Goal: Task Accomplishment & Management: Use online tool/utility

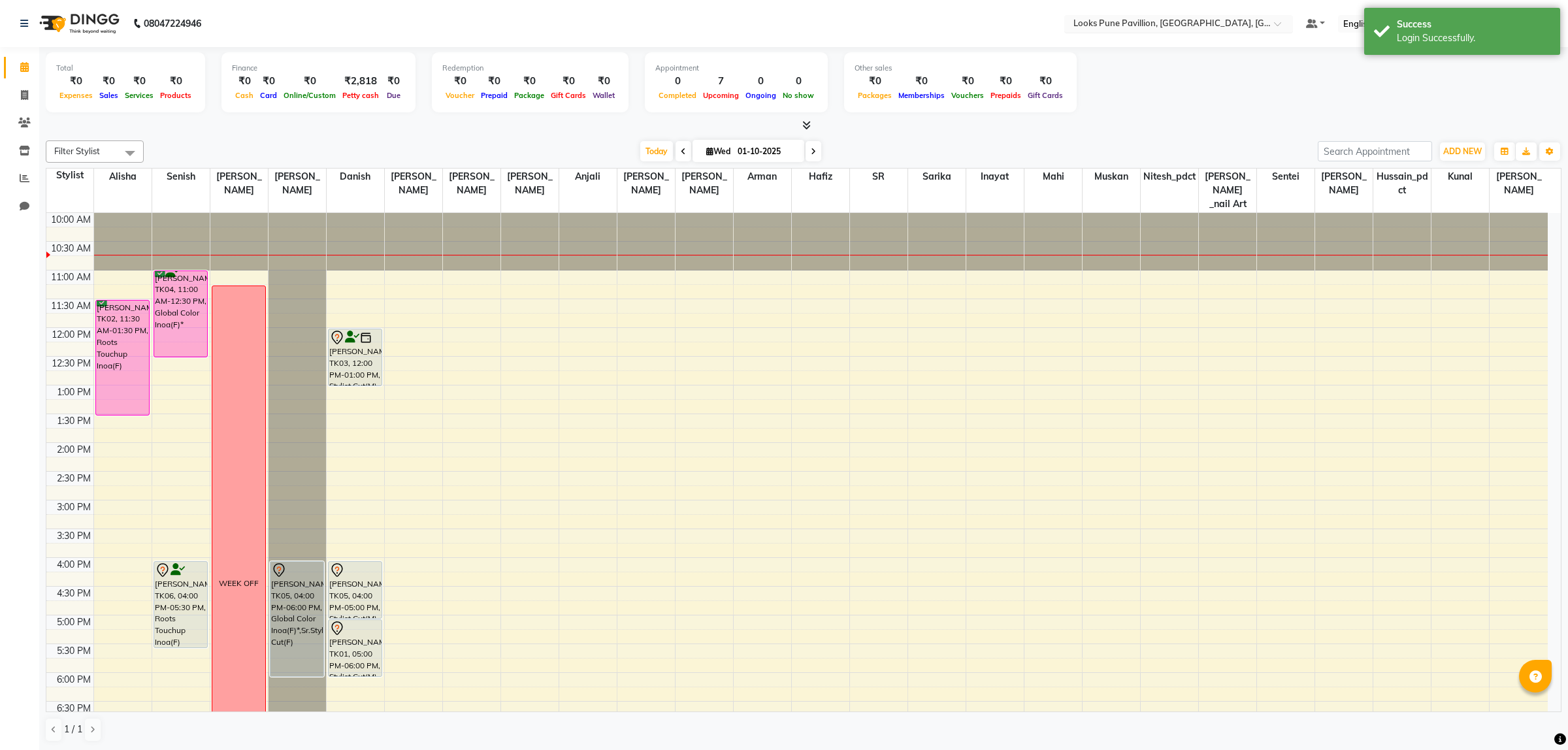
click at [1076, 30] on input "text" at bounding box center [1165, 24] width 189 height 13
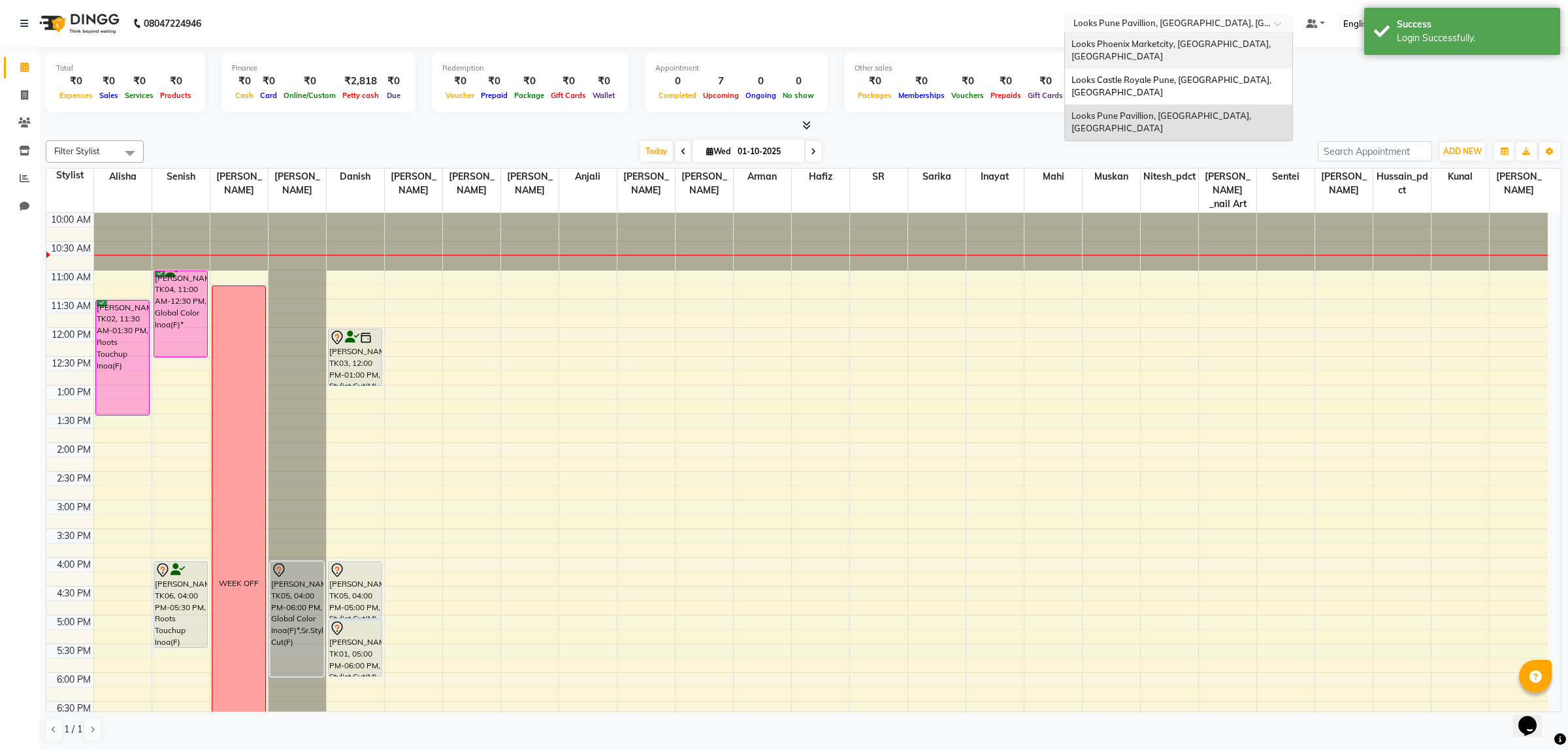
click at [1099, 47] on span "Looks Phoenix Marketcity, Pune, Maharashtra" at bounding box center [1171, 50] width 201 height 23
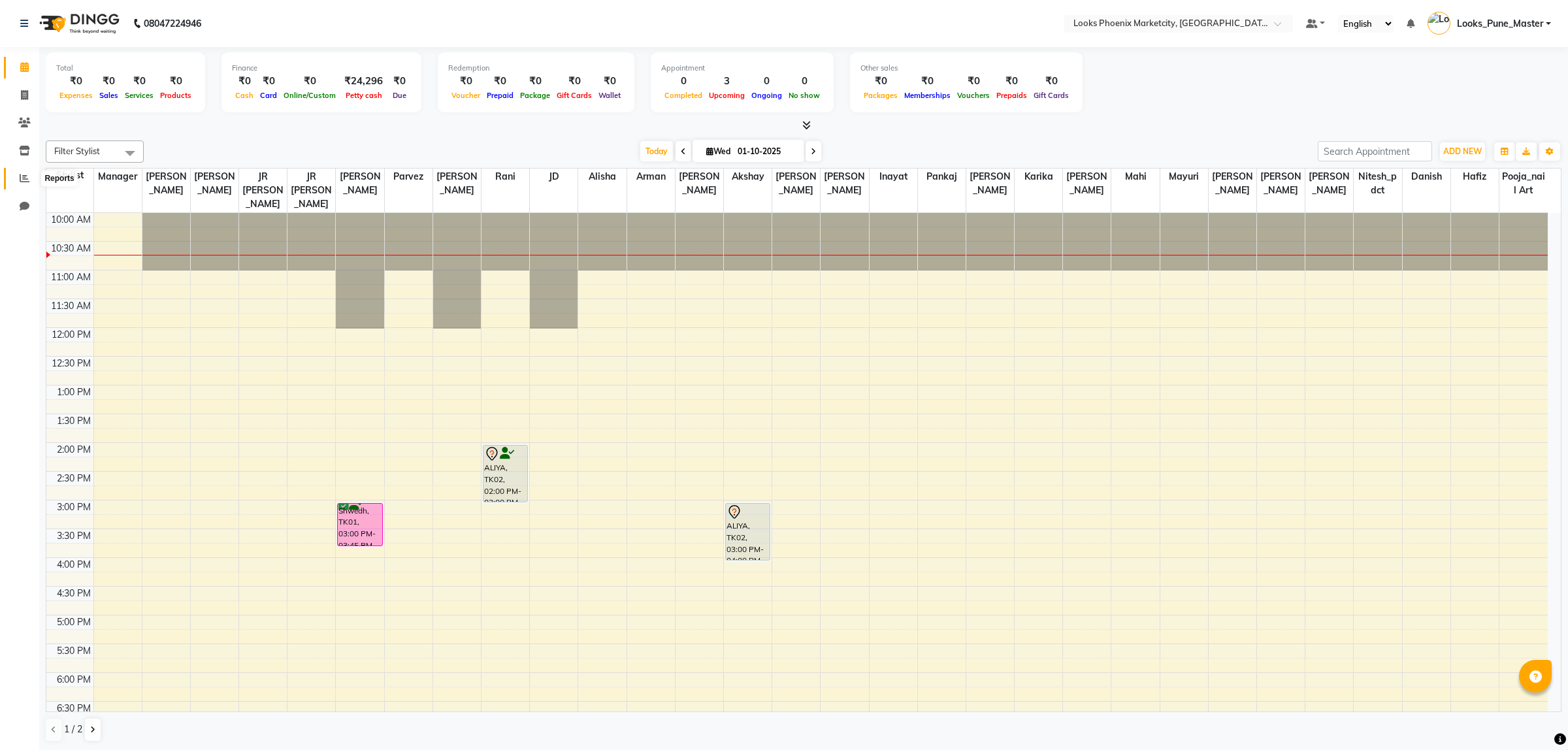
click at [23, 185] on span at bounding box center [24, 179] width 23 height 15
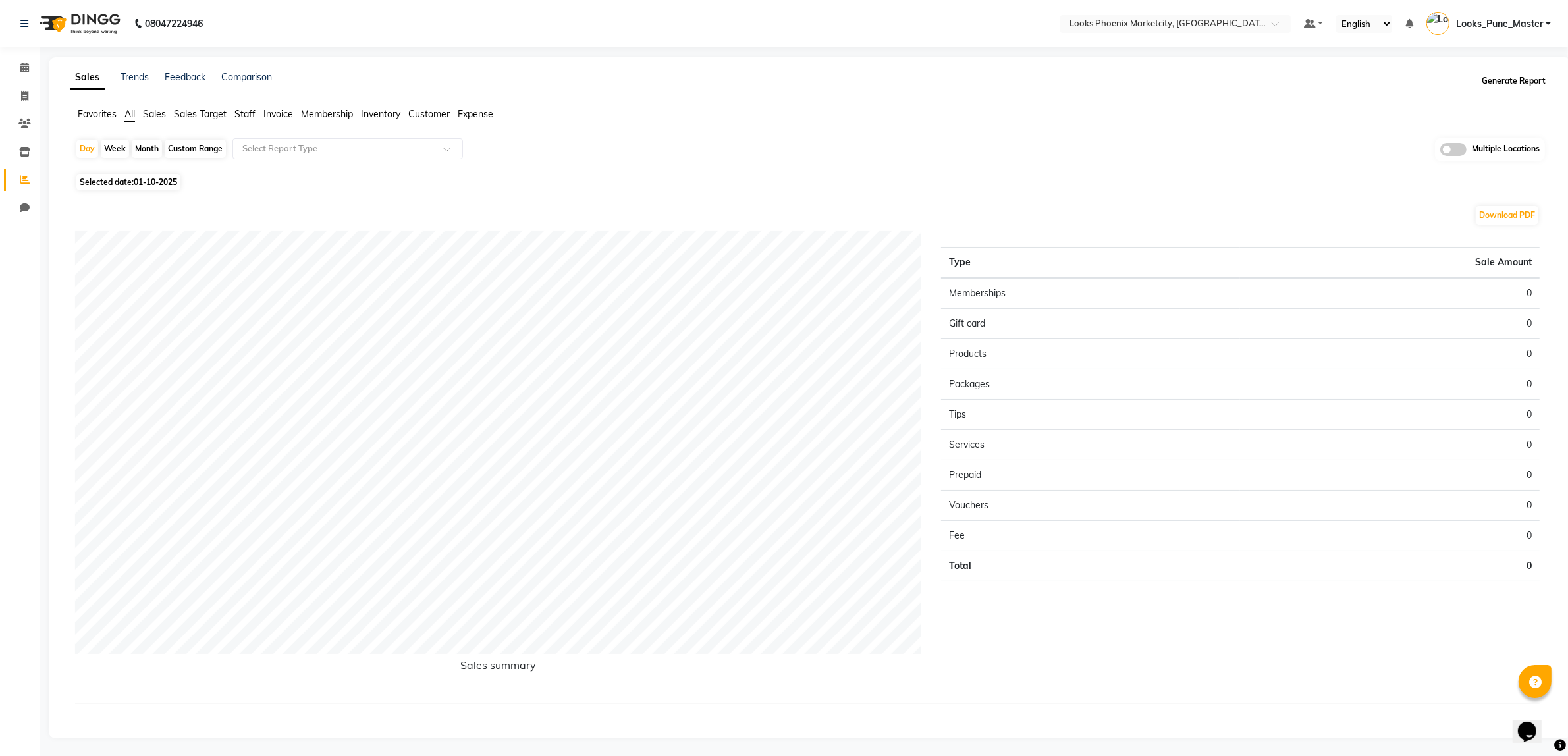
click at [1538, 81] on button "Generate Report" at bounding box center [1513, 81] width 71 height 18
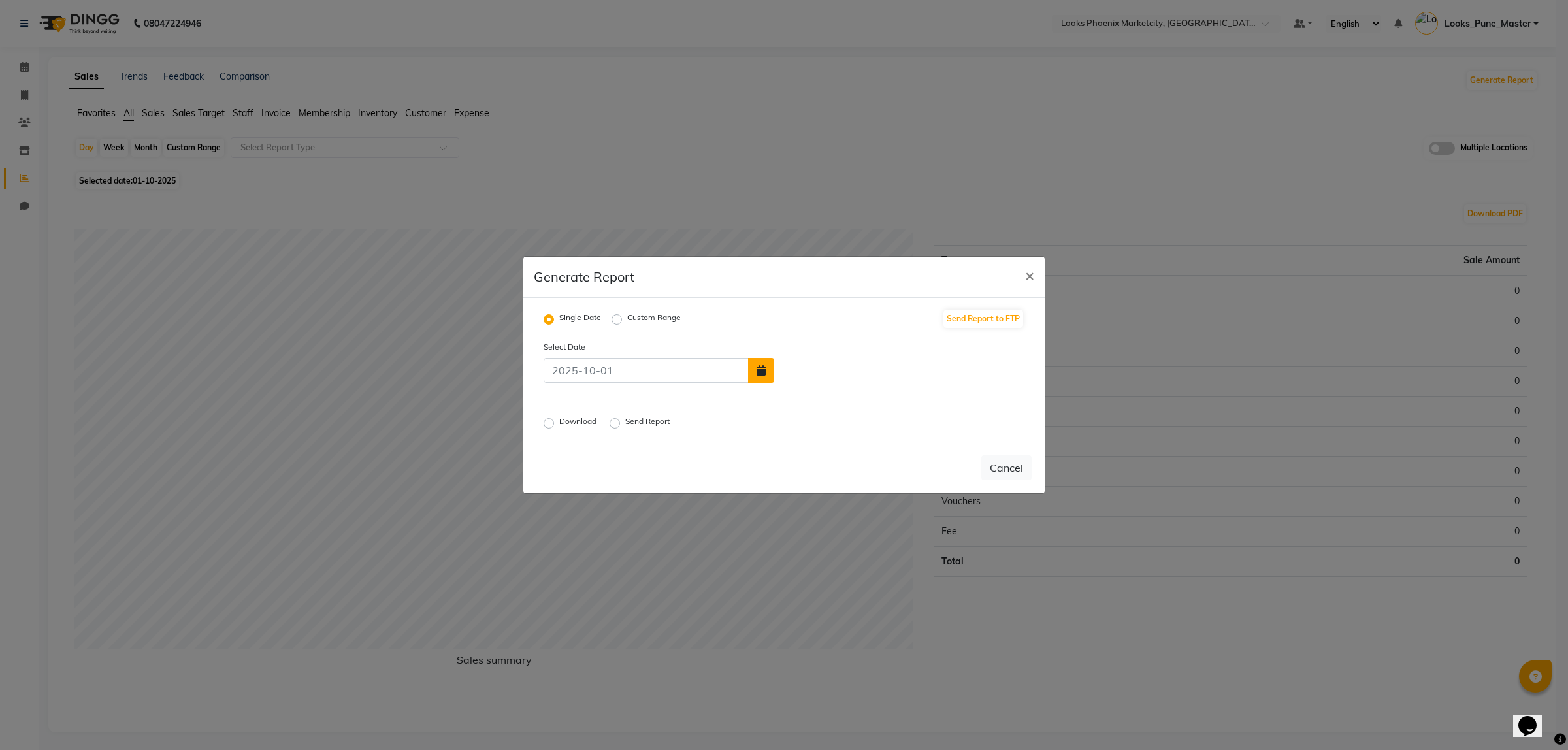
click at [752, 364] on button "button" at bounding box center [761, 370] width 26 height 25
select select "10"
select select "2025"
click at [816, 344] on div "30" at bounding box center [810, 339] width 21 height 21
type input "30-09-2025"
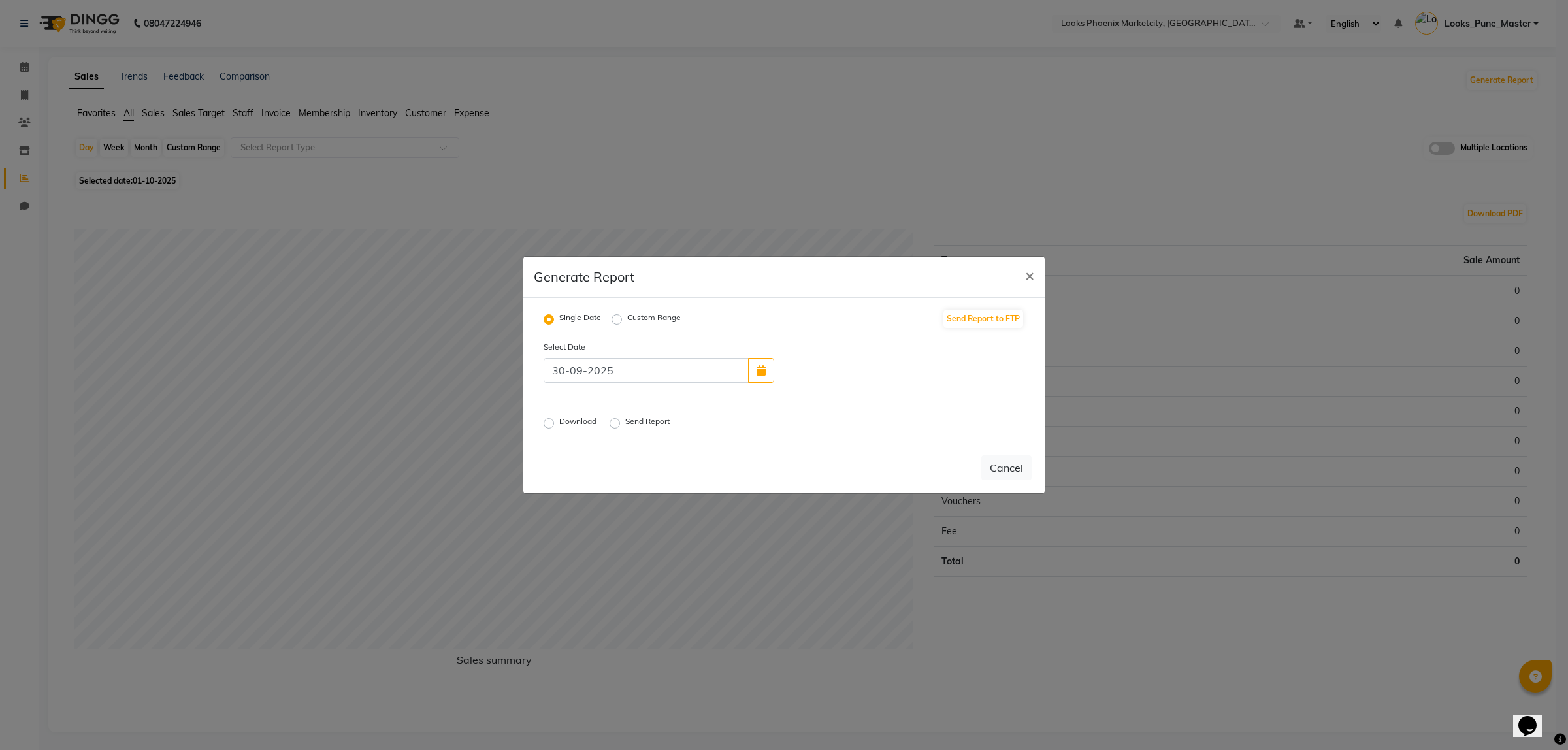
click at [559, 425] on label "Download" at bounding box center [579, 423] width 40 height 16
click at [550, 425] on input "Download" at bounding box center [551, 424] width 9 height 9
radio input "true"
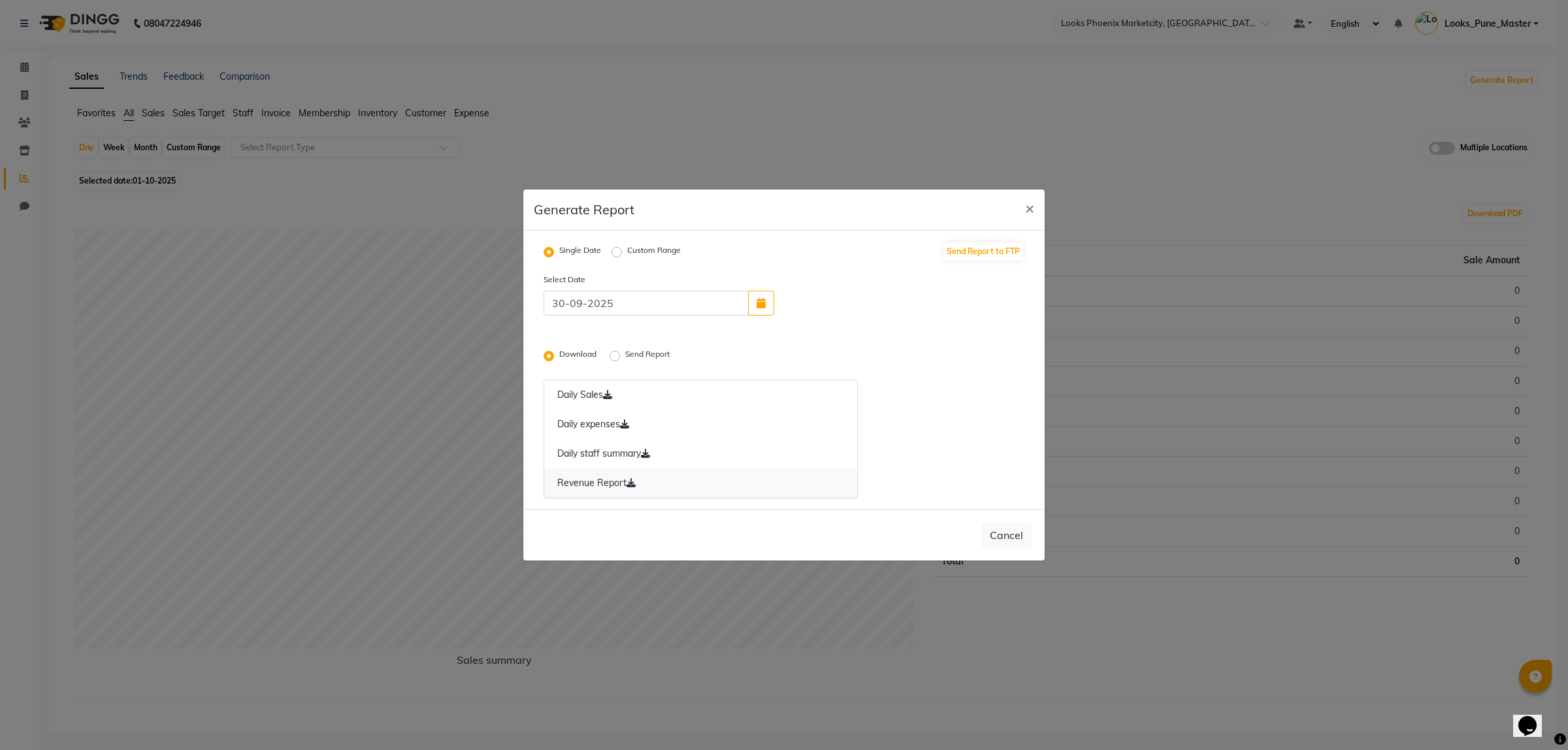
click at [635, 480] on icon at bounding box center [631, 482] width 9 height 9
click at [627, 253] on label "Custom Range" at bounding box center [654, 252] width 54 height 16
click at [614, 253] on input "Custom Range" at bounding box center [619, 252] width 9 height 9
radio input "true"
select select "10"
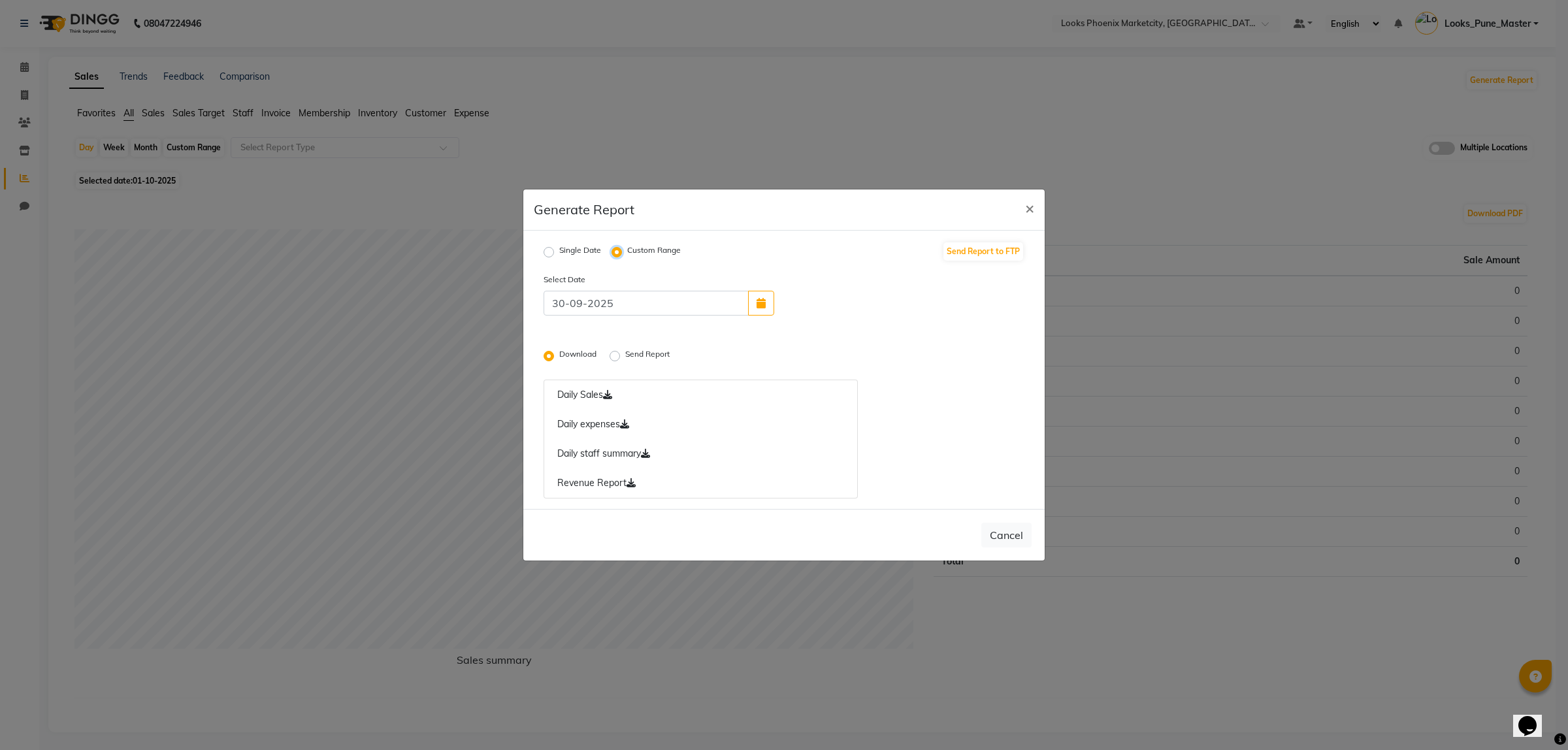
select select "2025"
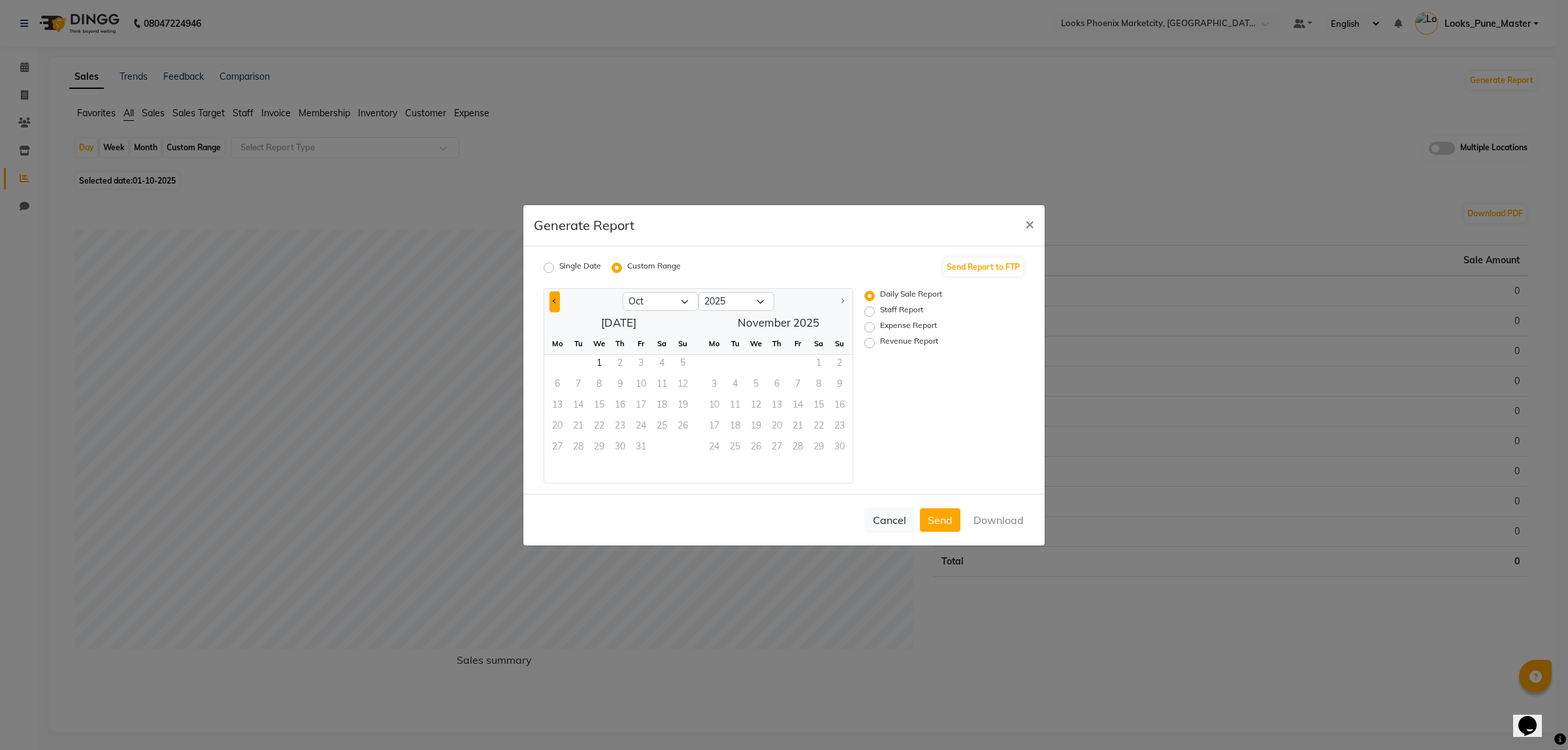
click at [552, 305] on button "Previous month" at bounding box center [555, 302] width 11 height 21
select select "9"
click at [556, 365] on span "1" at bounding box center [557, 366] width 21 height 21
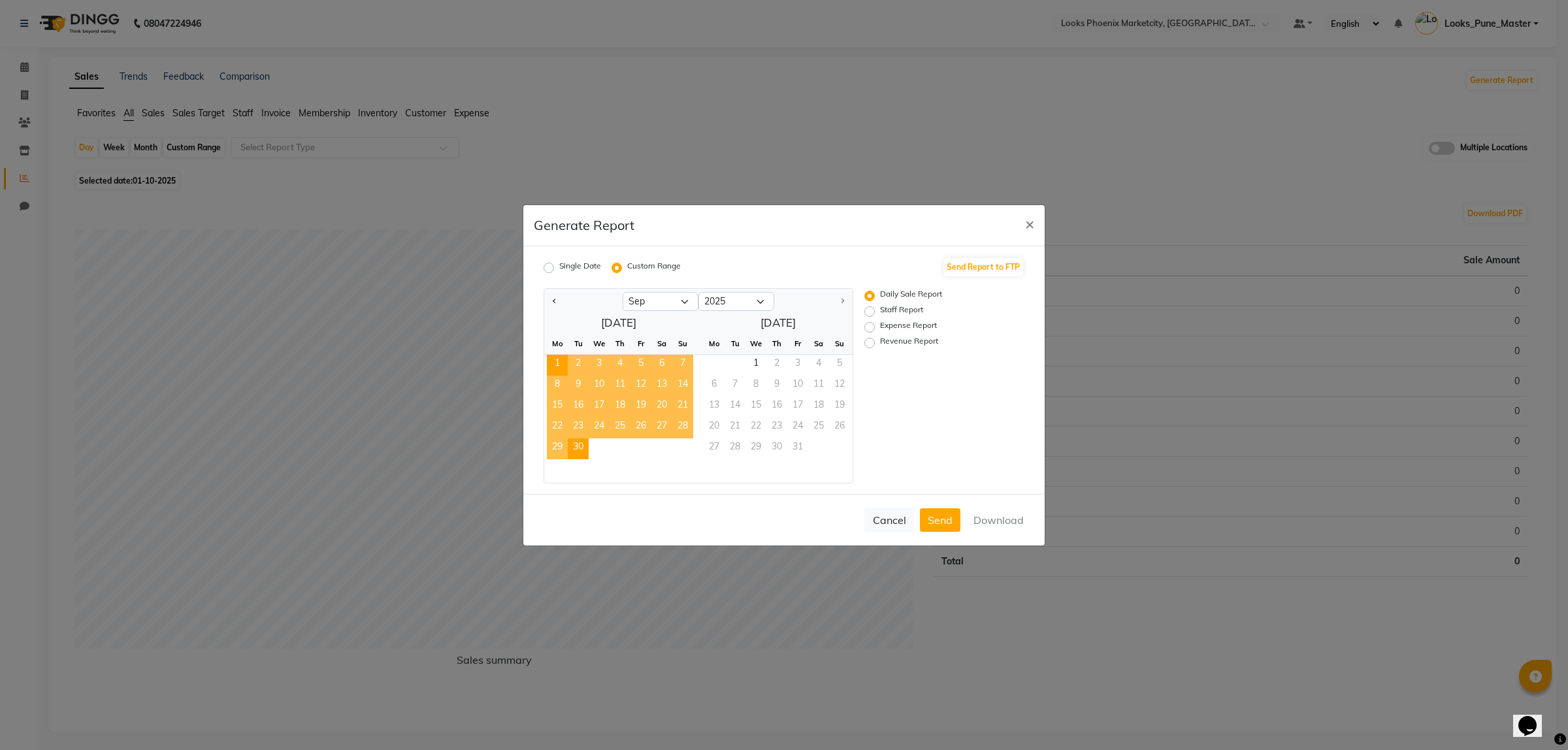
click at [581, 448] on span "30" at bounding box center [578, 449] width 21 height 21
click at [893, 336] on label "Revenue Report" at bounding box center [908, 343] width 58 height 16
click at [876, 338] on input "Revenue Report" at bounding box center [871, 342] width 9 height 9
radio input "true"
click at [983, 521] on button "Download" at bounding box center [999, 519] width 66 height 23
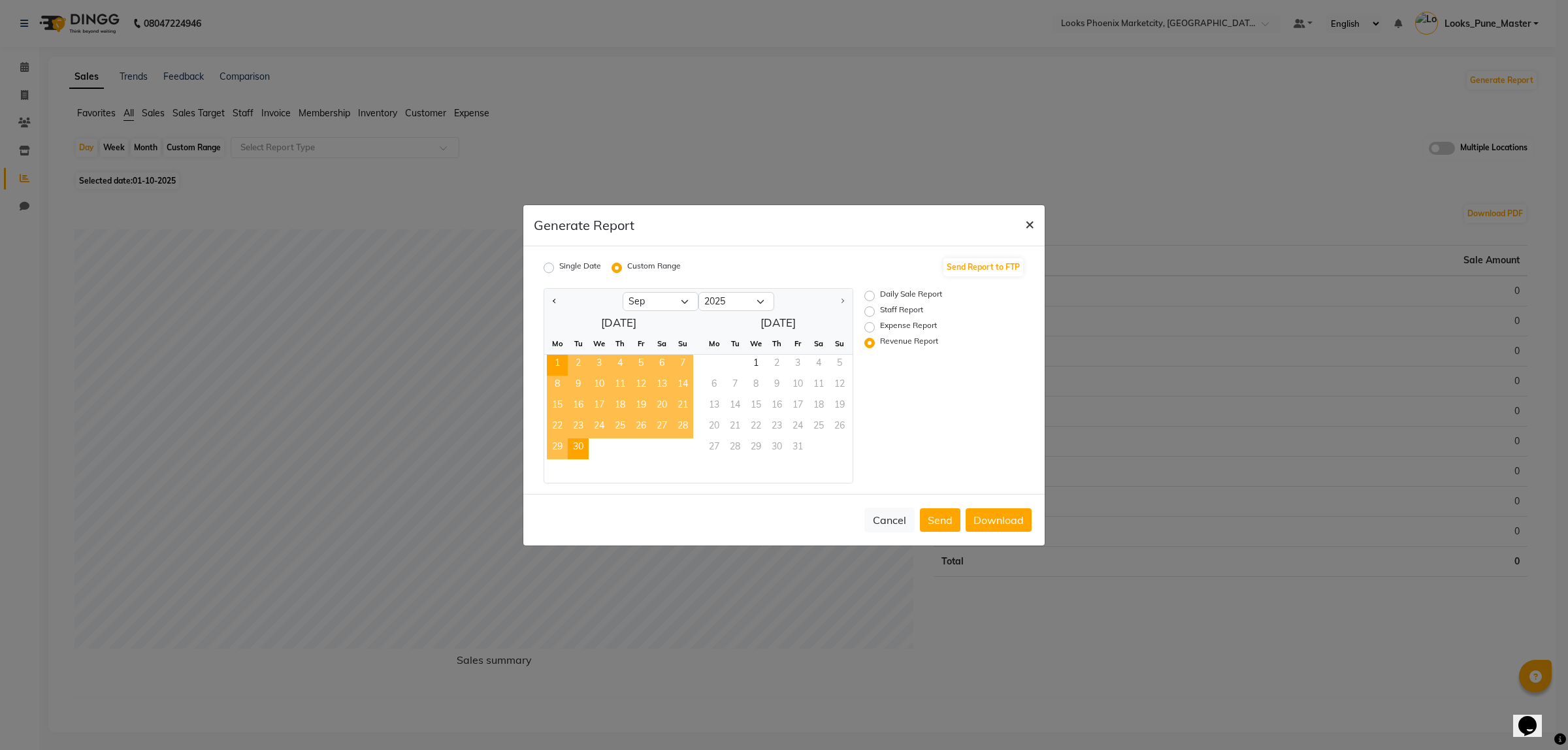
click at [1030, 217] on span "×" at bounding box center [1030, 223] width 9 height 20
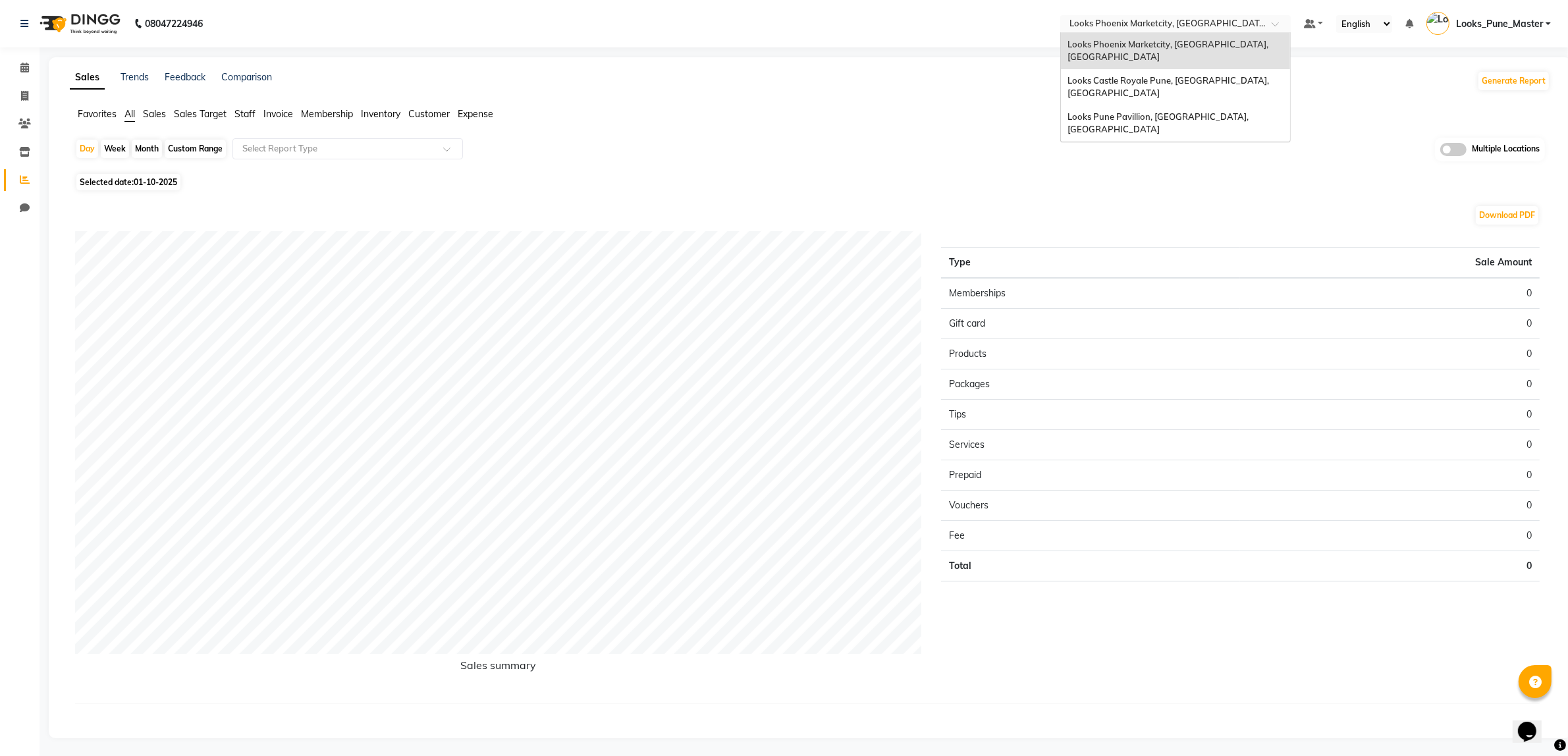
click at [1126, 32] on ng-select "Select Location × Looks Phoenix Marketcity, Pune, Maharashtra Looks Phoenix Mar…" at bounding box center [1174, 24] width 230 height 17
click at [1121, 106] on div "Looks Pune Pavillion, Pune, Maharashtra" at bounding box center [1175, 124] width 229 height 36
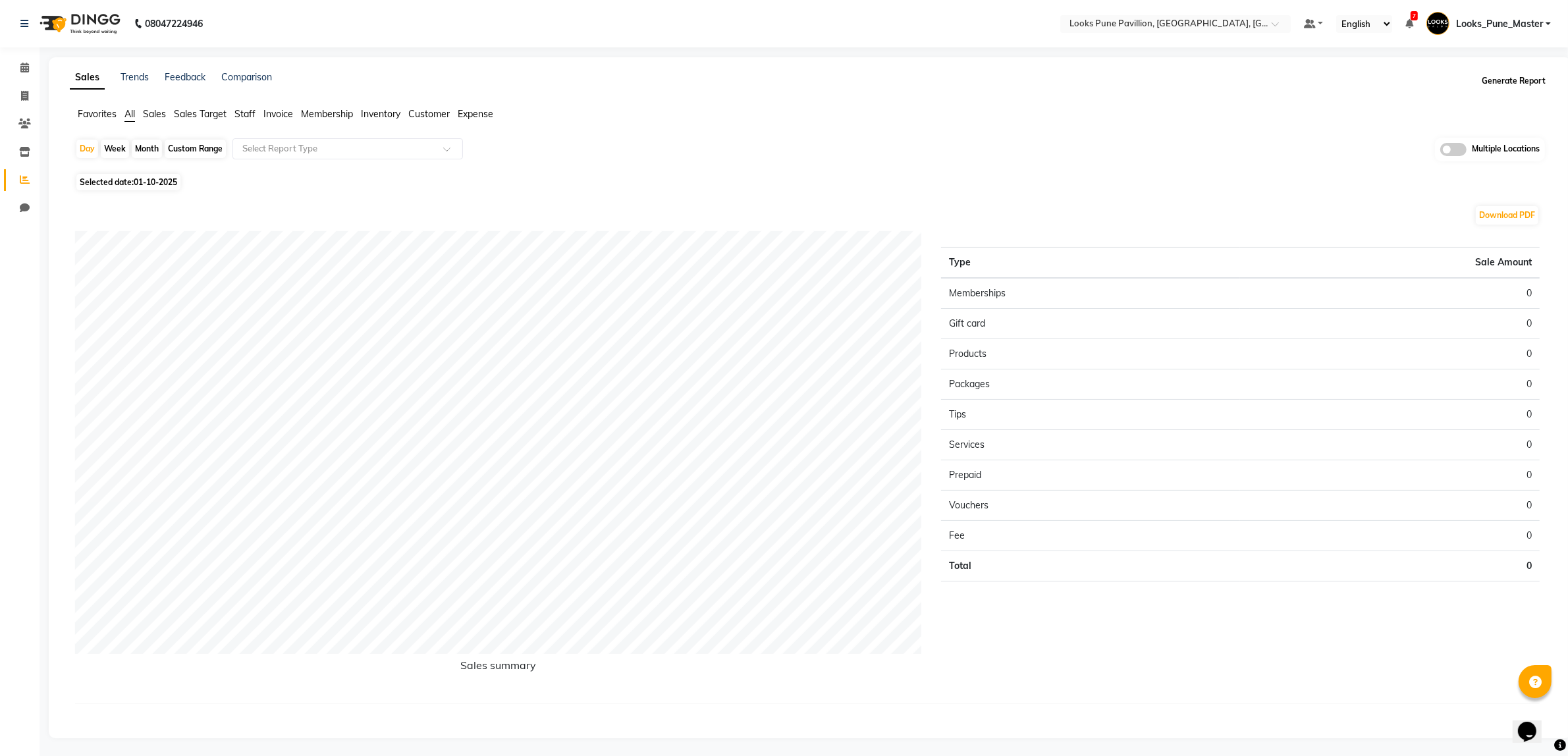
click at [1519, 81] on button "Generate Report" at bounding box center [1513, 81] width 71 height 18
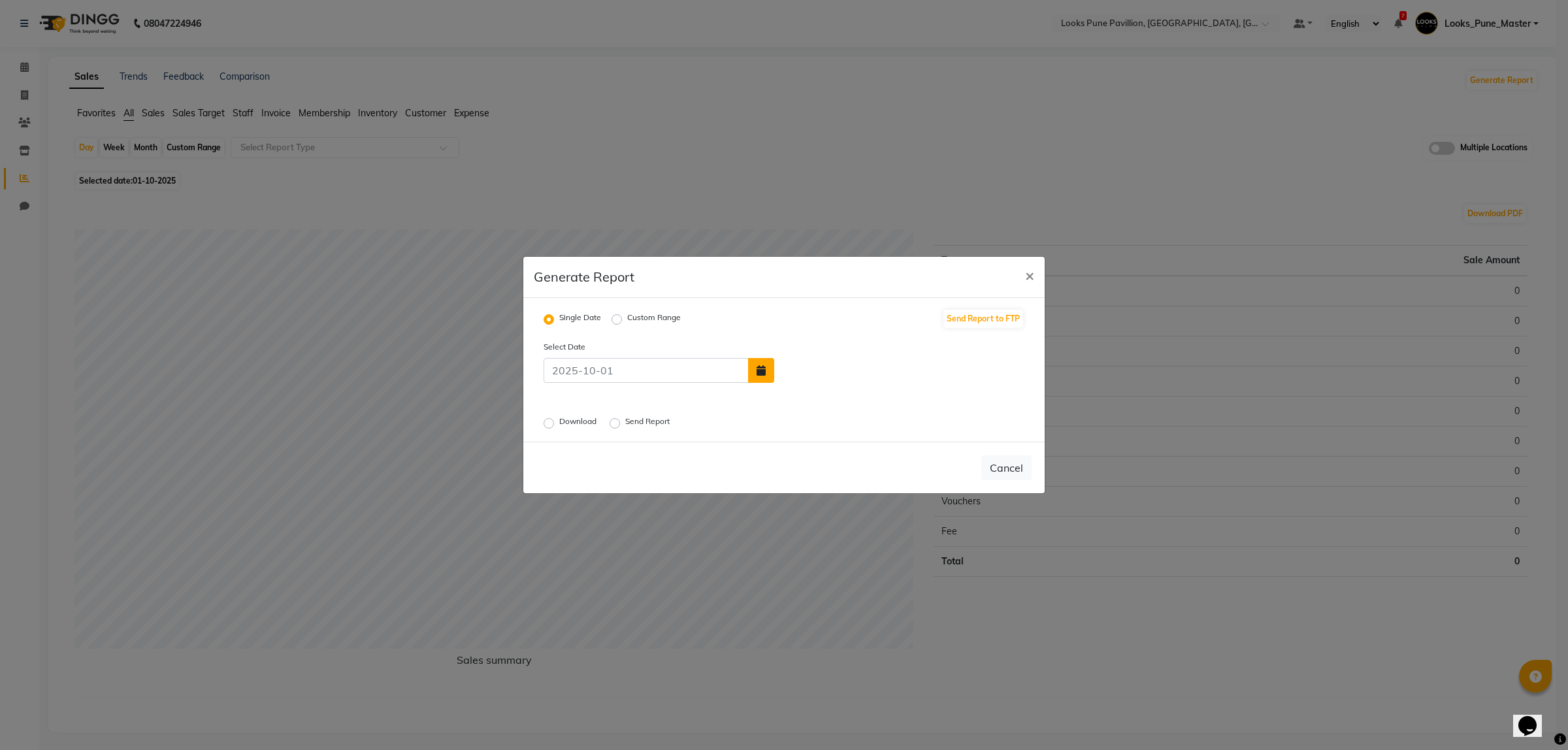
click at [753, 370] on button "button" at bounding box center [761, 370] width 26 height 25
select select "10"
select select "2025"
click at [808, 338] on div "30" at bounding box center [810, 339] width 21 height 21
type input "30-09-2025"
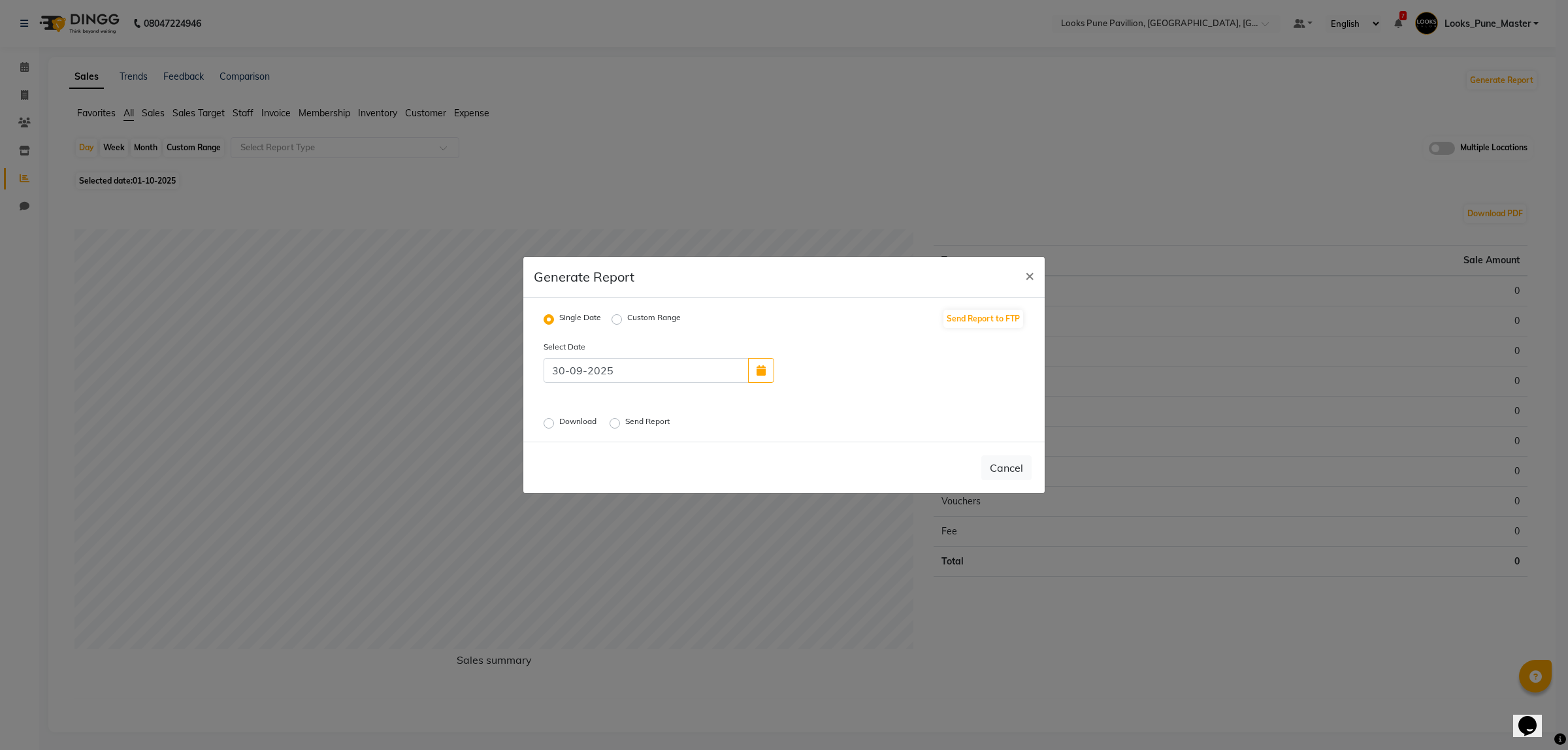
click at [559, 426] on label "Download" at bounding box center [579, 423] width 40 height 16
click at [553, 426] on input "Download" at bounding box center [551, 424] width 9 height 9
radio input "true"
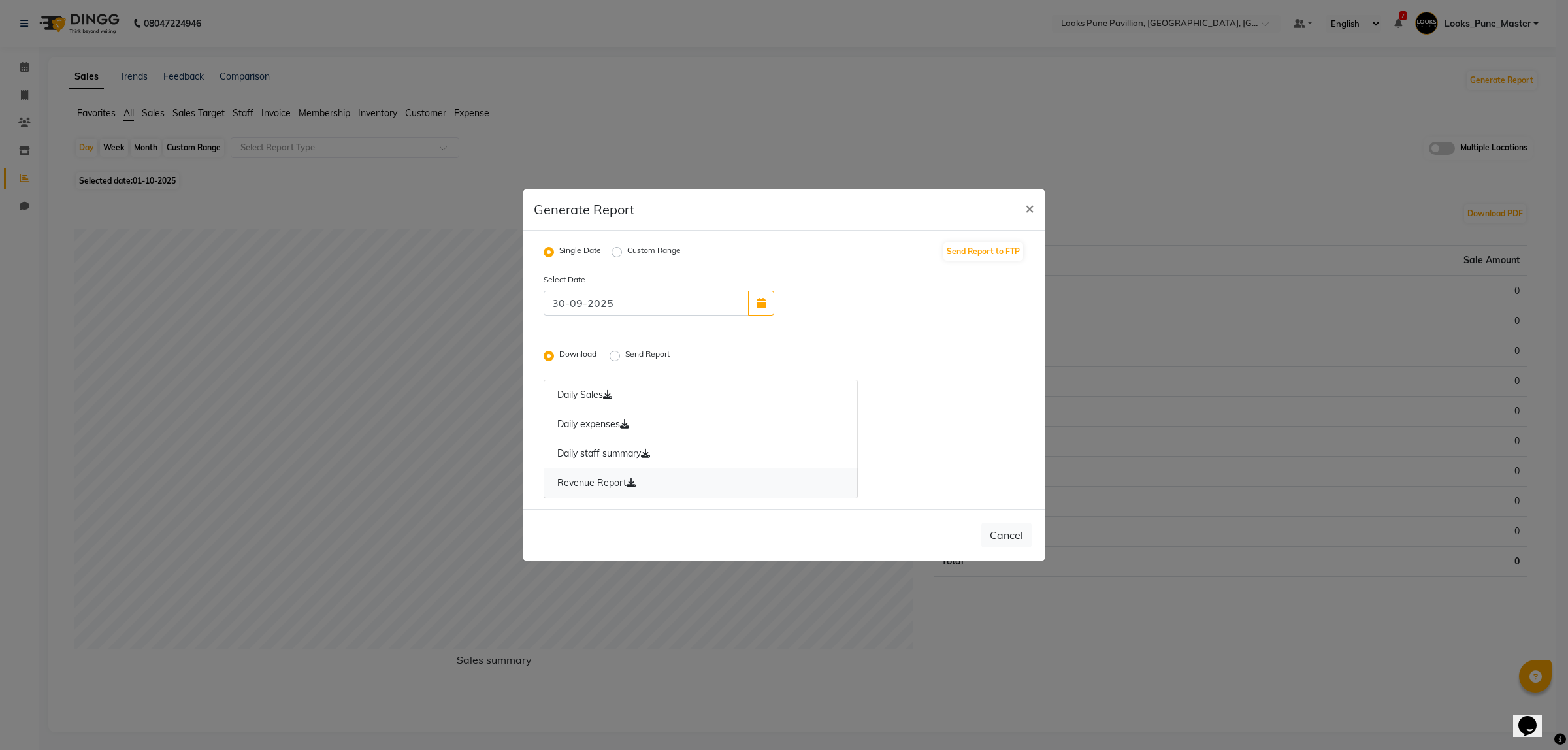
click at [628, 480] on icon at bounding box center [631, 482] width 9 height 9
click at [737, 302] on input "30-09-2025" at bounding box center [646, 303] width 205 height 25
click at [762, 302] on icon "button" at bounding box center [761, 303] width 9 height 11
select select "9"
select select "2025"
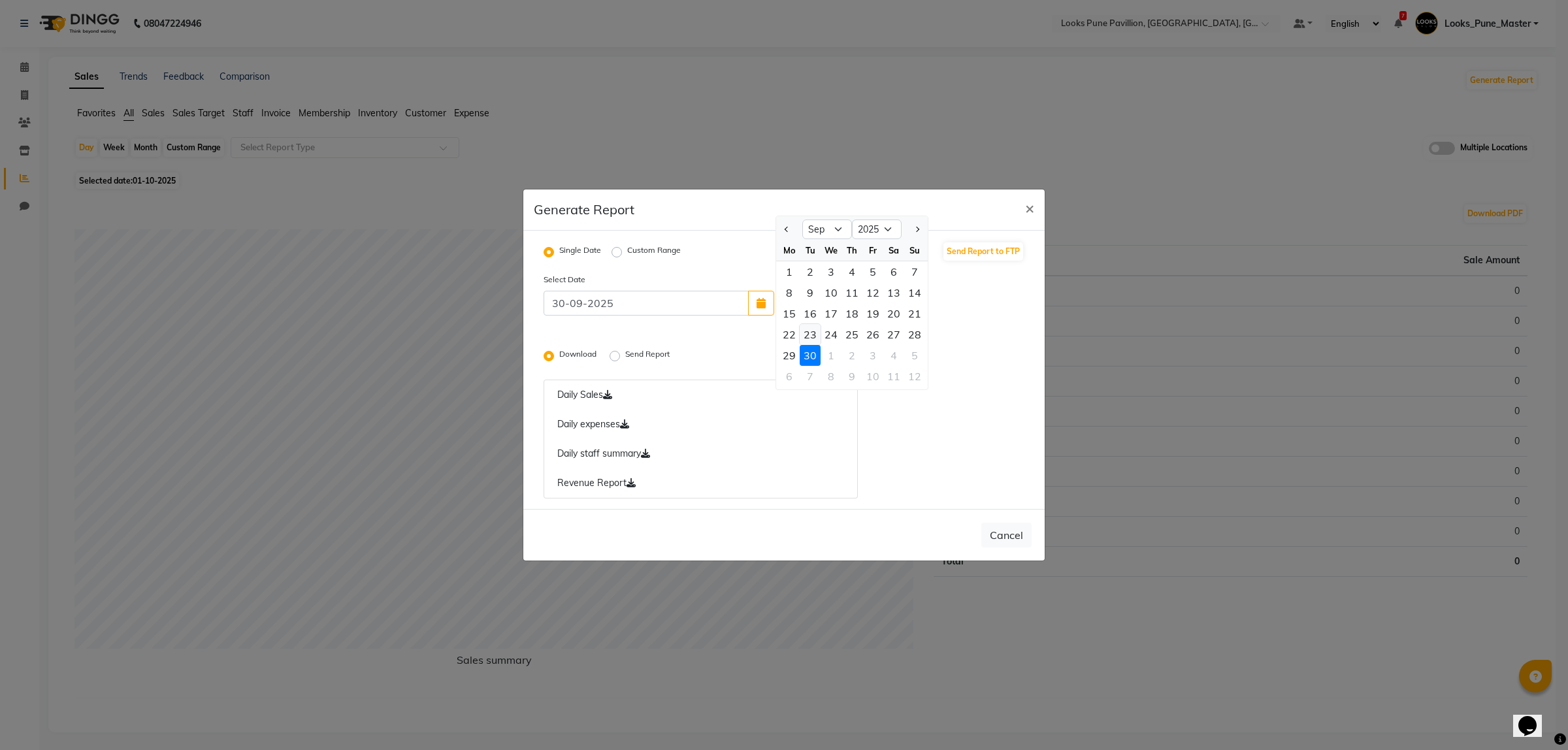
click at [808, 334] on div "23" at bounding box center [810, 335] width 21 height 21
type input "23-09-2025"
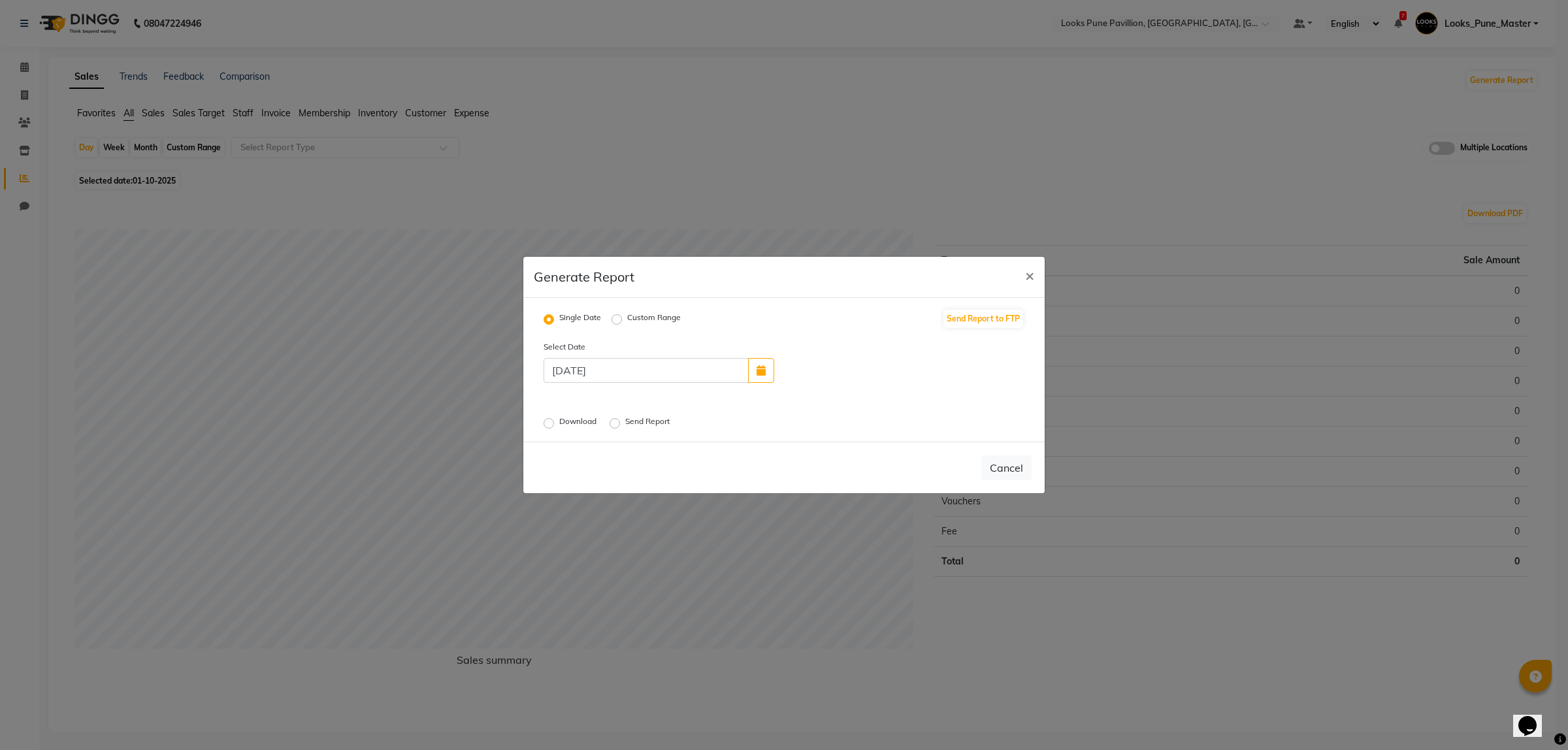
click at [559, 422] on label "Download" at bounding box center [579, 423] width 40 height 16
click at [550, 422] on input "Download" at bounding box center [551, 424] width 9 height 9
radio input "true"
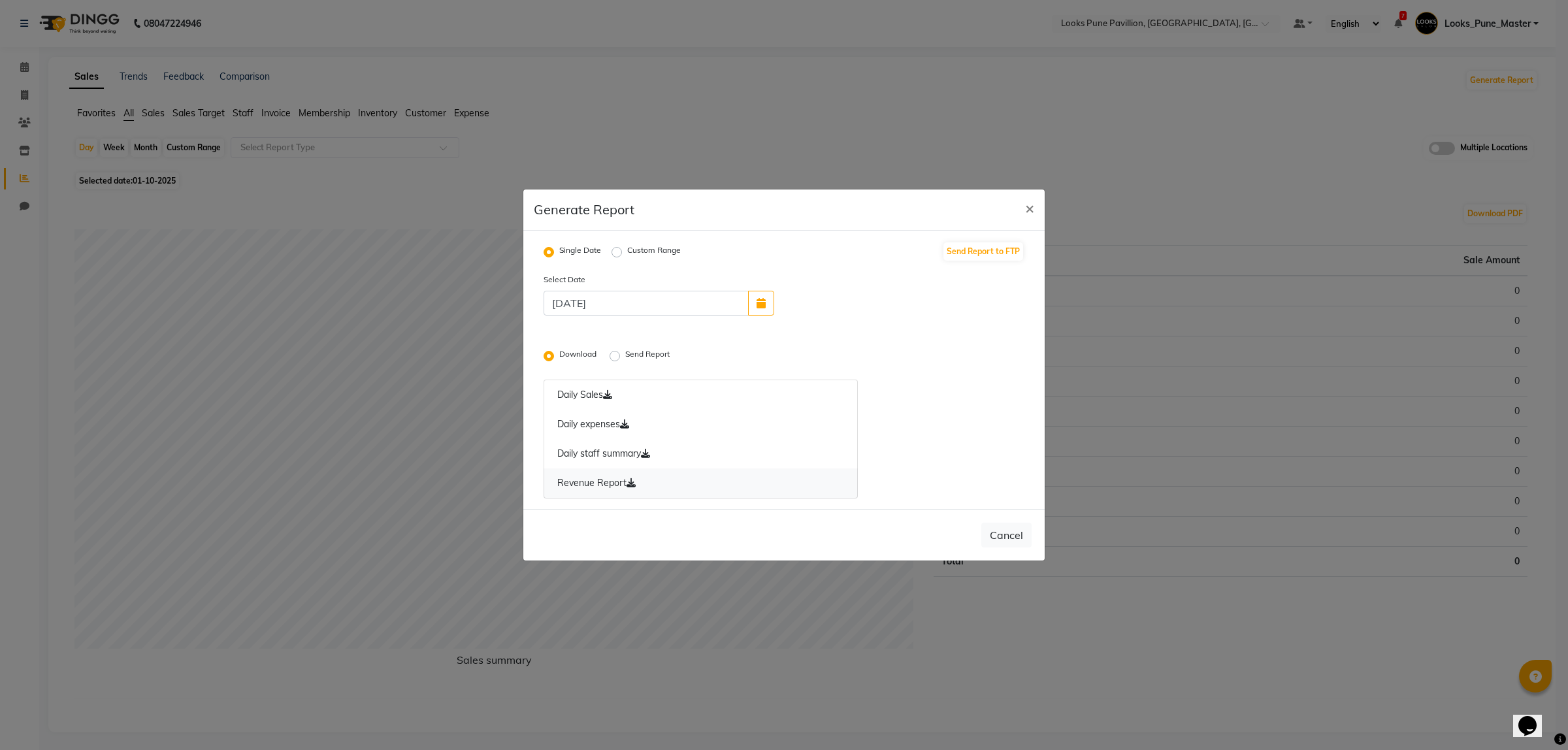
click at [623, 477] on link "Revenue Report" at bounding box center [700, 483] width 314 height 30
click at [627, 256] on label "Custom Range" at bounding box center [654, 252] width 54 height 16
click at [617, 256] on input "Custom Range" at bounding box center [619, 252] width 9 height 9
radio input "true"
select select "10"
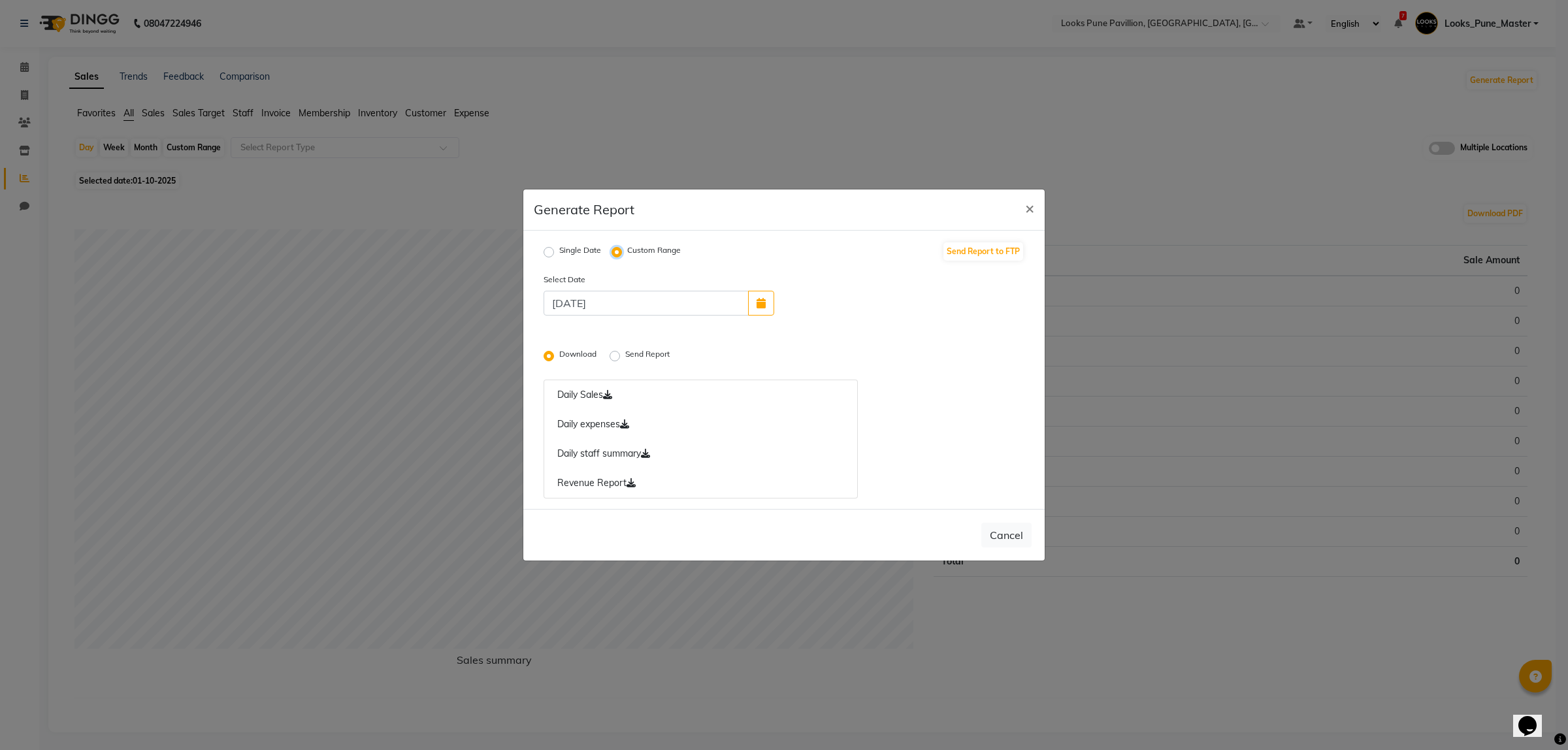
select select "2025"
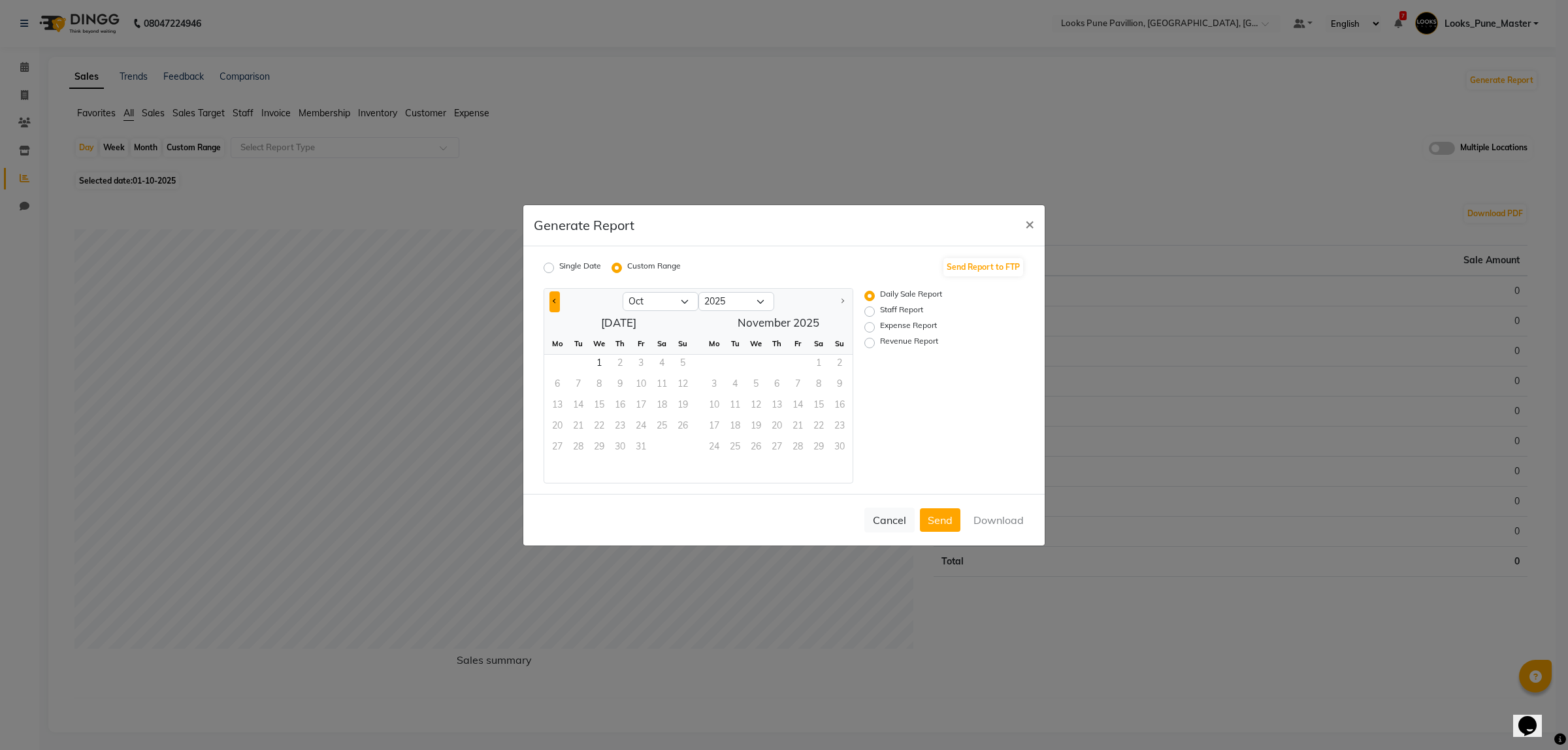
click at [551, 292] on button "Previous month" at bounding box center [555, 302] width 11 height 21
select select "9"
click at [559, 363] on span "1" at bounding box center [557, 366] width 21 height 21
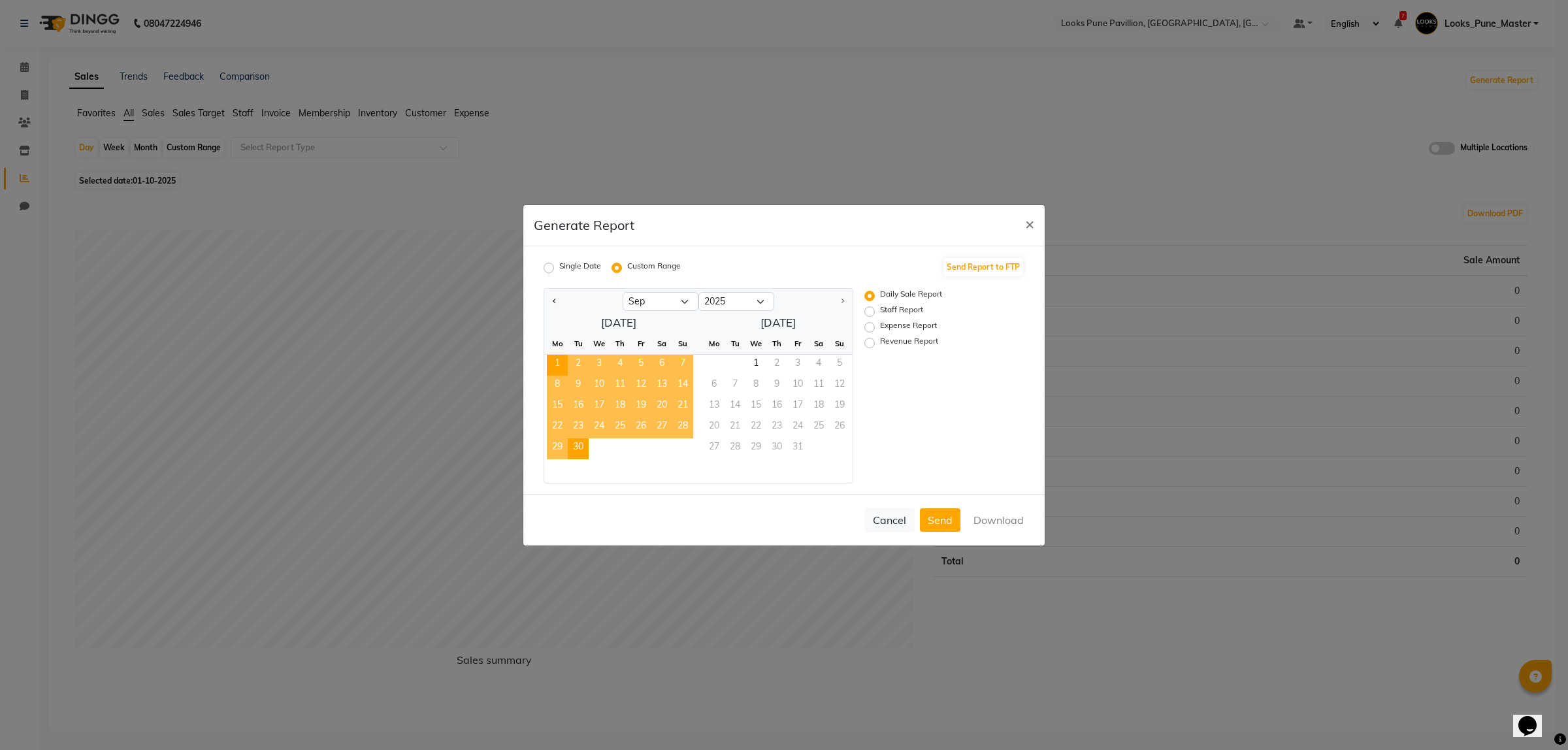
click at [582, 455] on span "30" at bounding box center [578, 449] width 21 height 21
click at [936, 345] on label "Revenue Report" at bounding box center [908, 343] width 58 height 16
click at [876, 345] on input "Revenue Report" at bounding box center [871, 342] width 9 height 9
radio input "true"
click at [997, 516] on button "Download" at bounding box center [999, 519] width 66 height 23
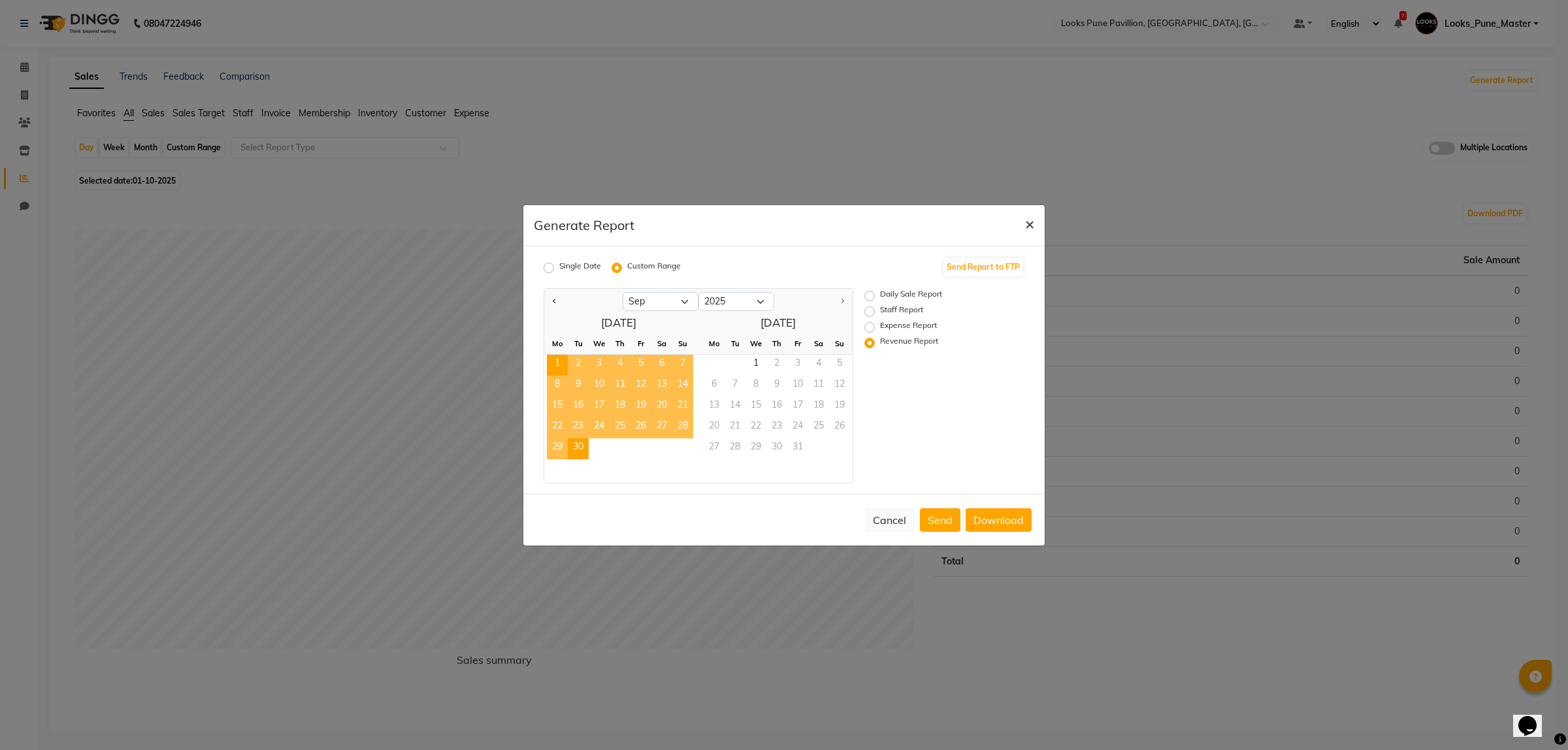
click at [1036, 211] on button "×" at bounding box center [1030, 223] width 30 height 37
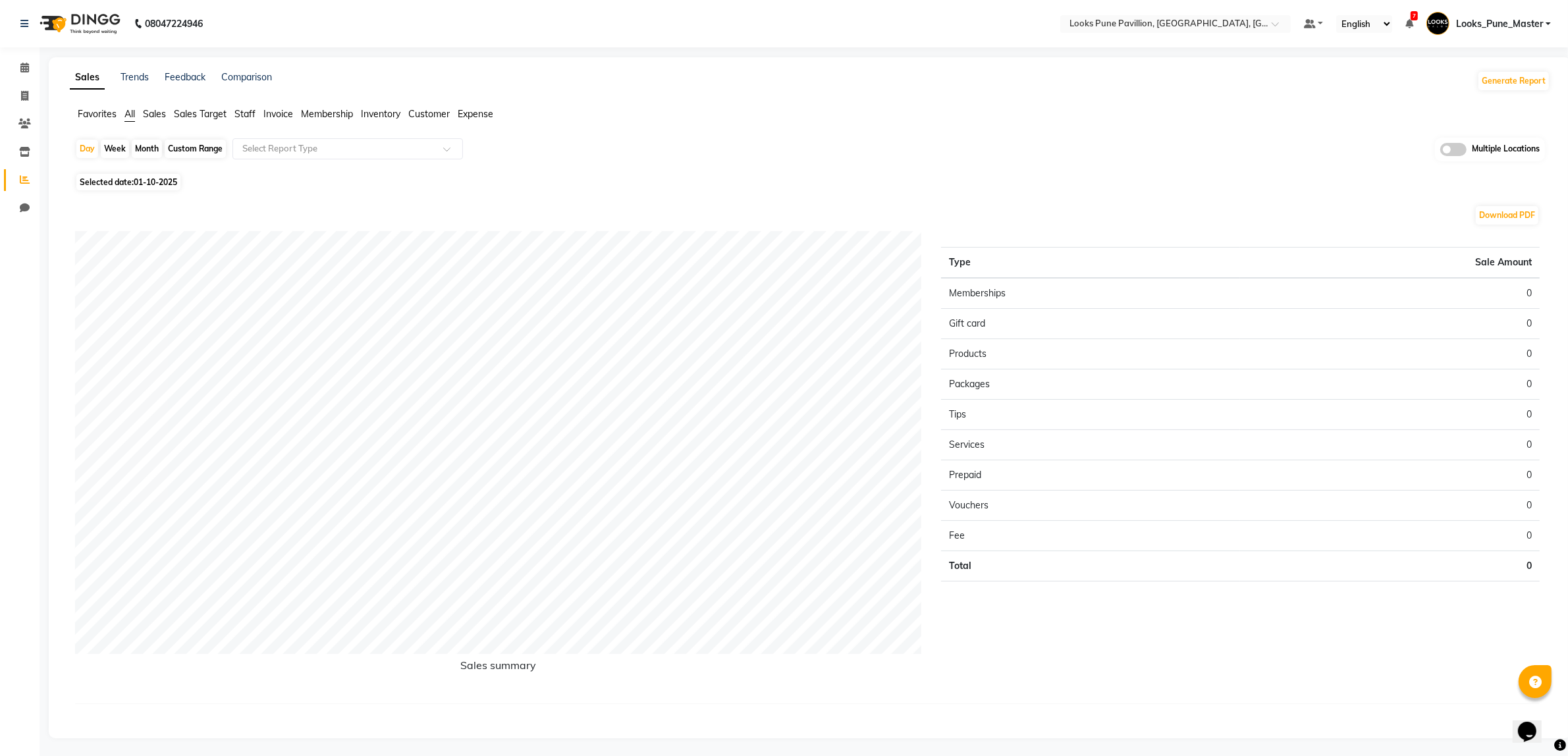
click at [1108, 33] on nav "08047224946 Select Location × Looks Pune Pavillion, Pune, Maharashtra Default P…" at bounding box center [784, 24] width 1568 height 47
click at [1108, 23] on input "text" at bounding box center [1162, 24] width 191 height 13
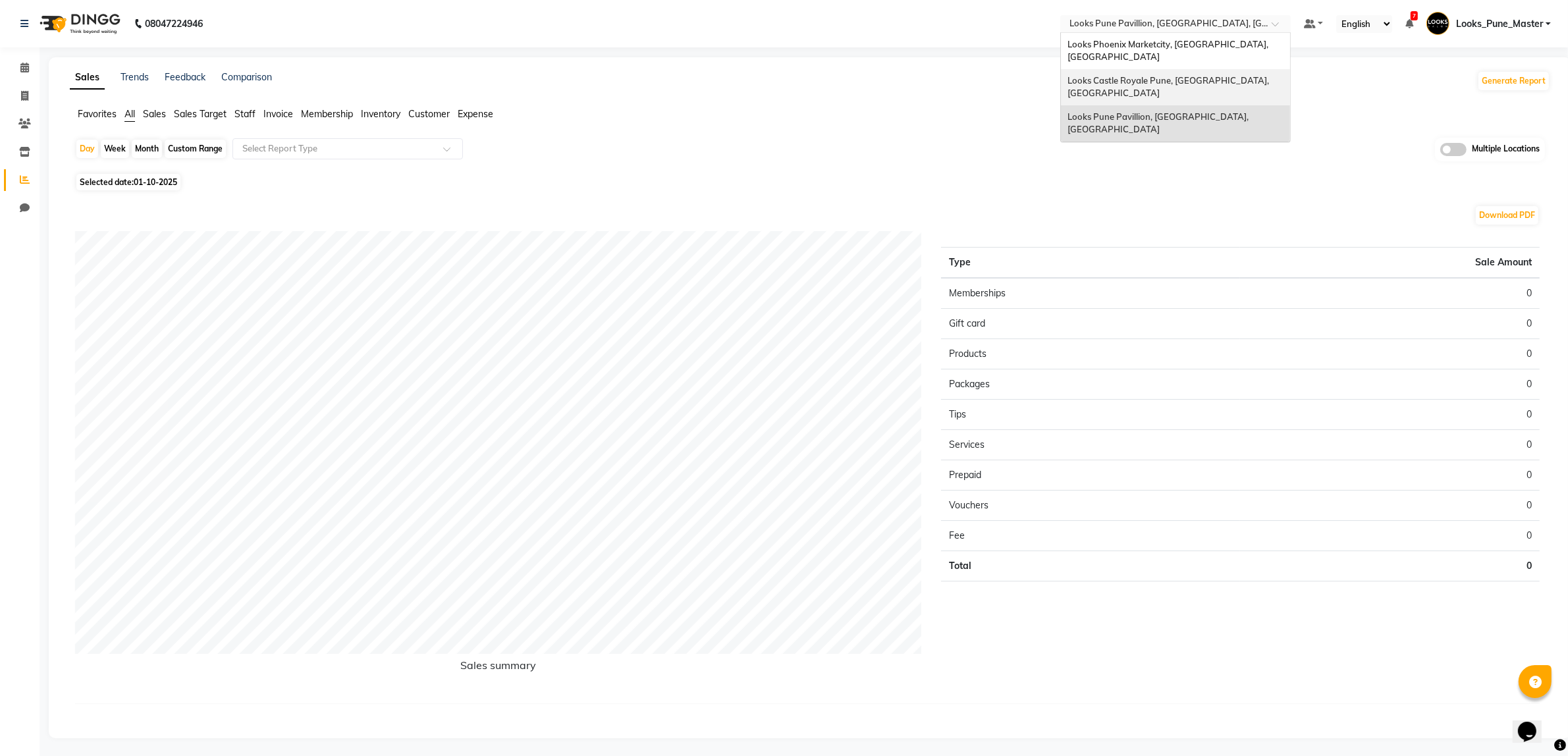
click at [1111, 75] on span "Looks Castle Royale Pune, [GEOGRAPHIC_DATA], [GEOGRAPHIC_DATA]" at bounding box center [1169, 87] width 204 height 24
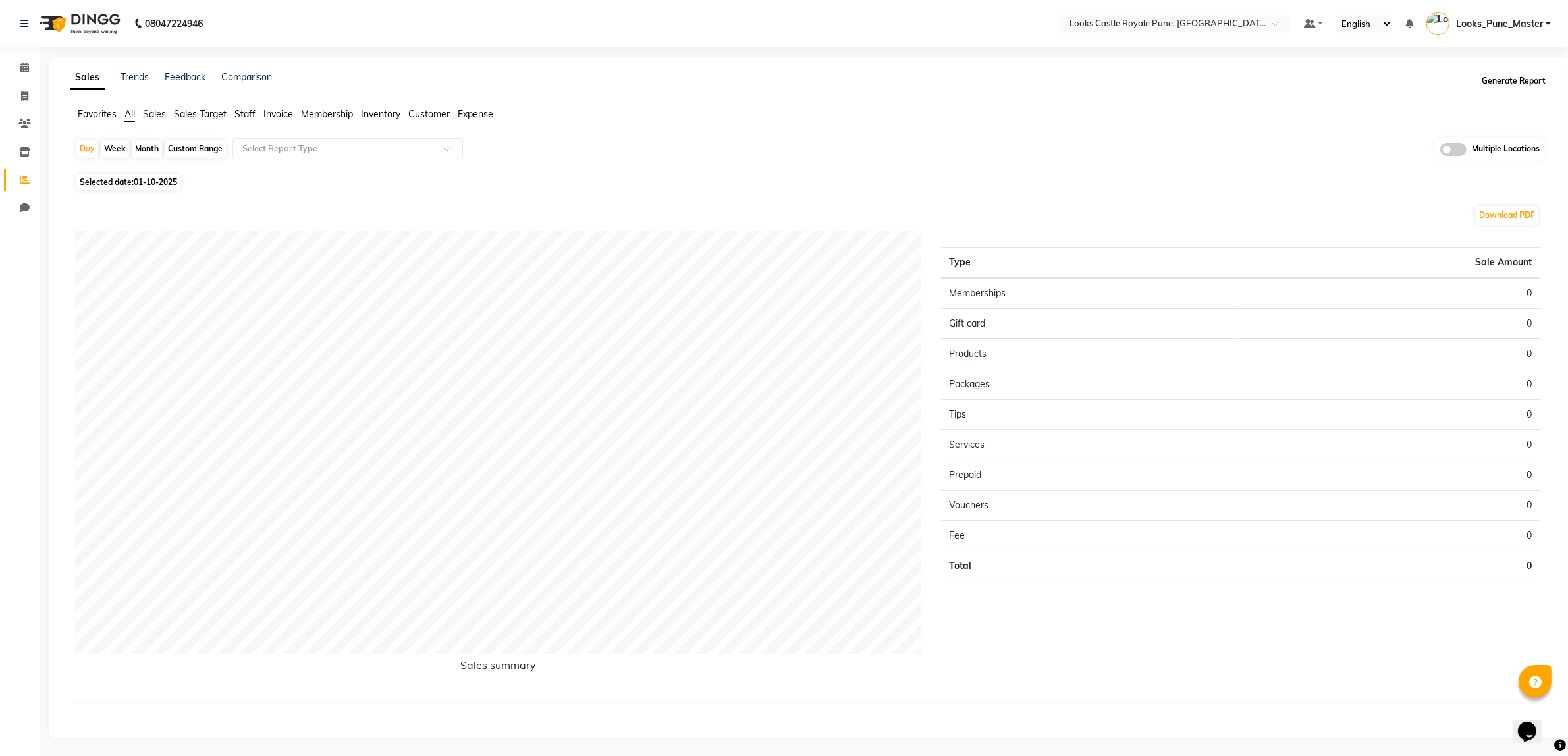
click at [1504, 77] on button "Generate Report" at bounding box center [1513, 81] width 71 height 18
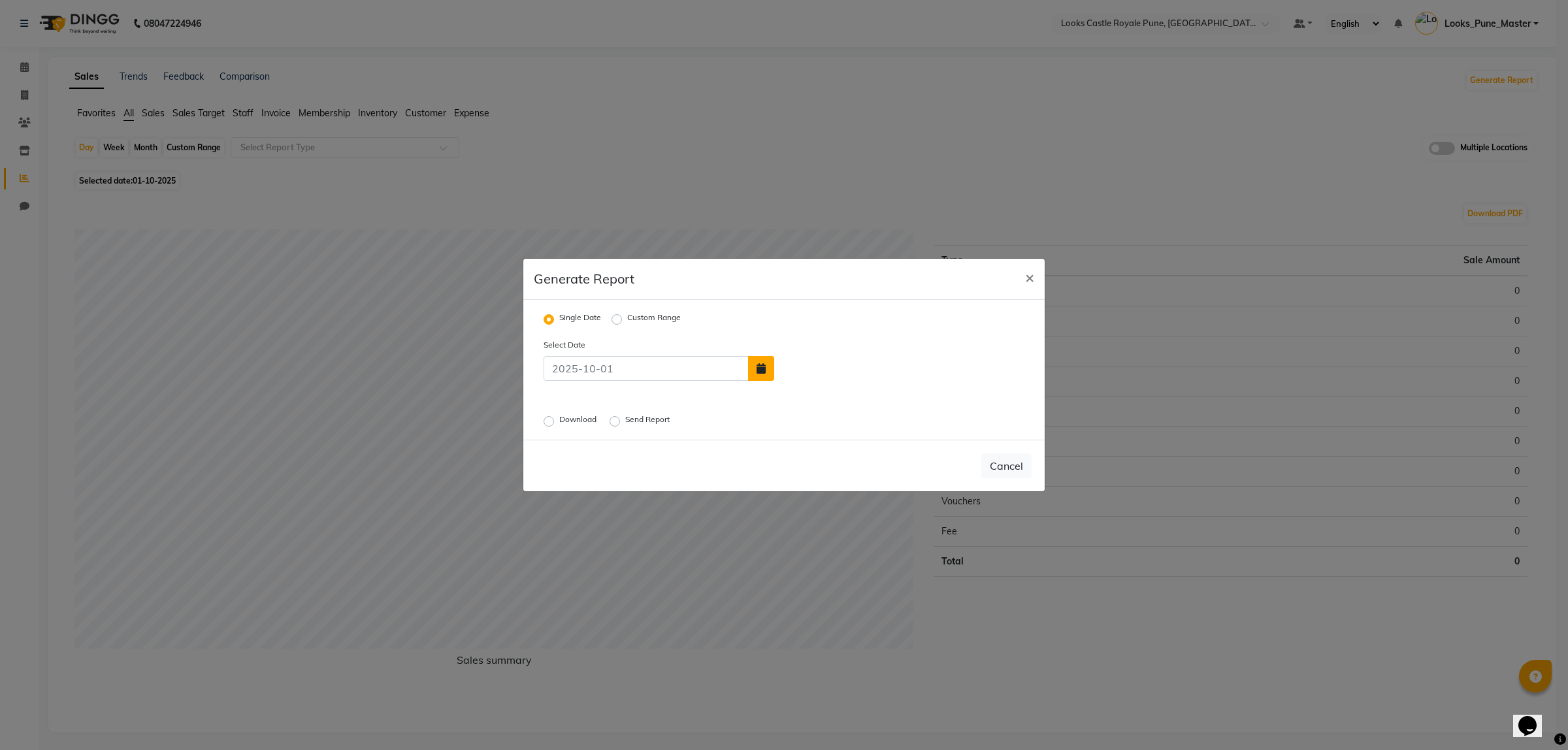
click at [755, 367] on button "button" at bounding box center [761, 368] width 26 height 25
select select "10"
select select "2025"
click at [814, 337] on div "30" at bounding box center [810, 337] width 21 height 21
type input "30-09-2025"
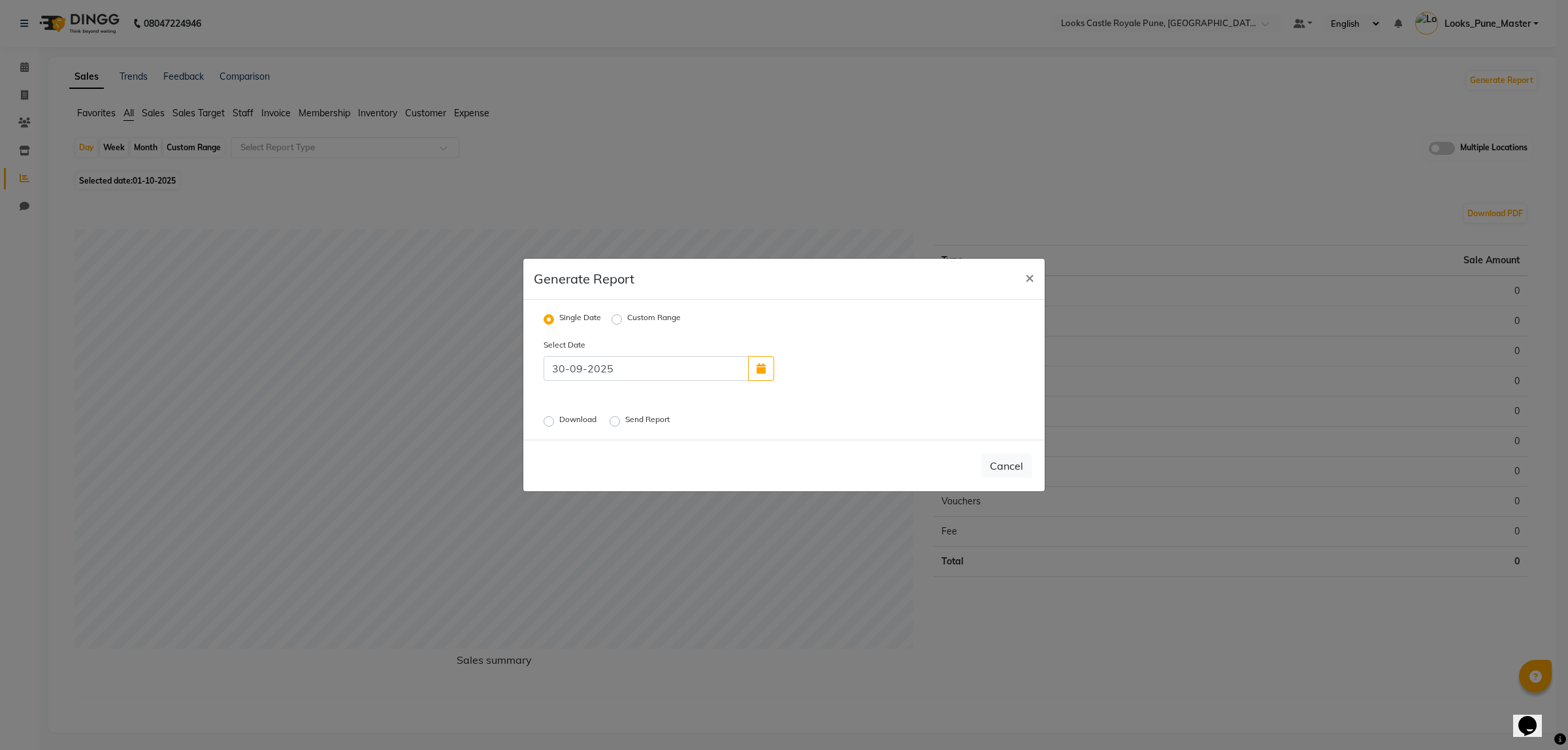
click at [554, 422] on div "Download" at bounding box center [571, 421] width 56 height 16
click at [559, 422] on label "Download" at bounding box center [579, 421] width 40 height 16
click at [549, 422] on input "Download" at bounding box center [551, 421] width 9 height 9
radio input "true"
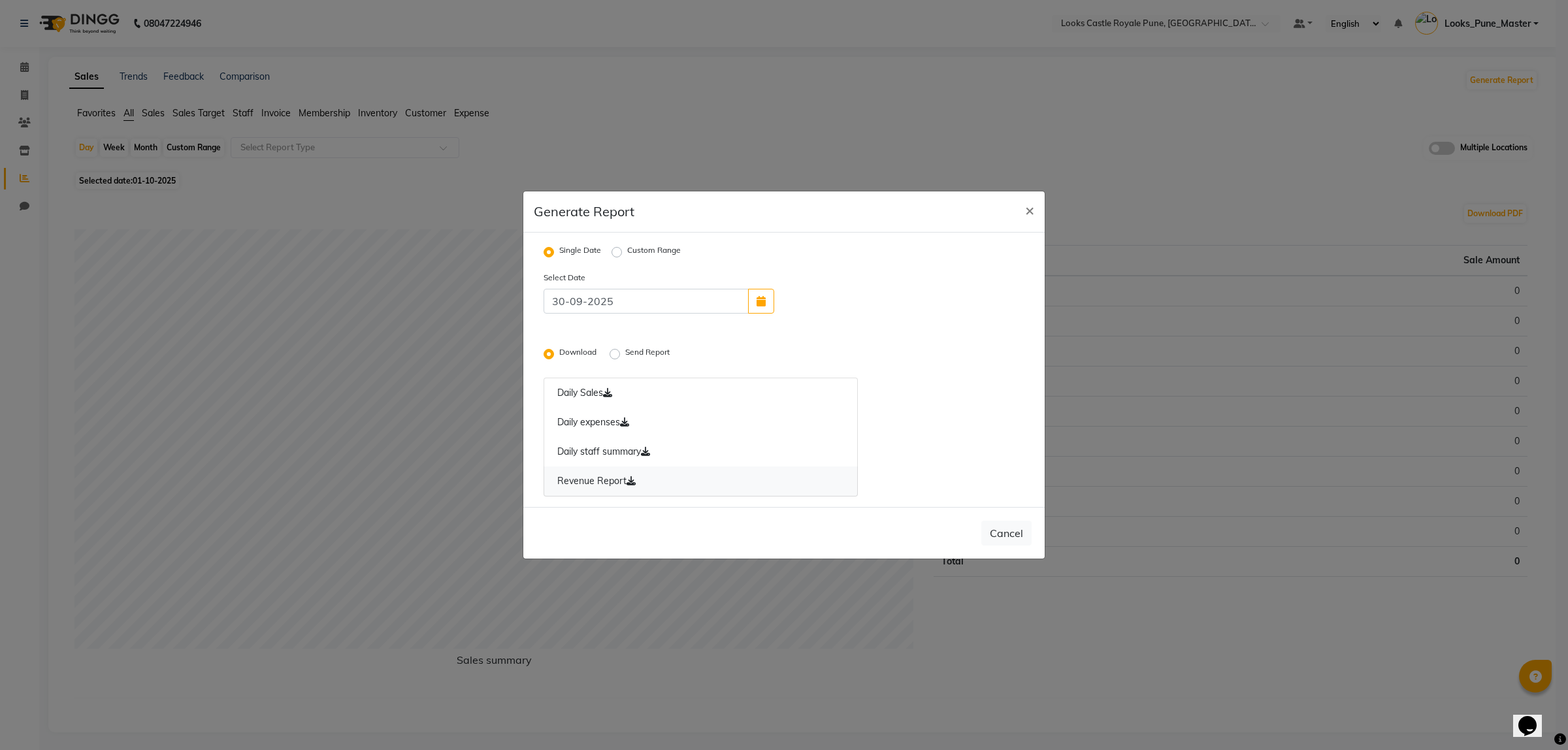
click at [631, 481] on icon at bounding box center [631, 481] width 9 height 9
click at [627, 250] on label "Custom Range" at bounding box center [654, 252] width 54 height 16
click at [618, 250] on input "Custom Range" at bounding box center [619, 252] width 9 height 9
radio input "true"
select select "10"
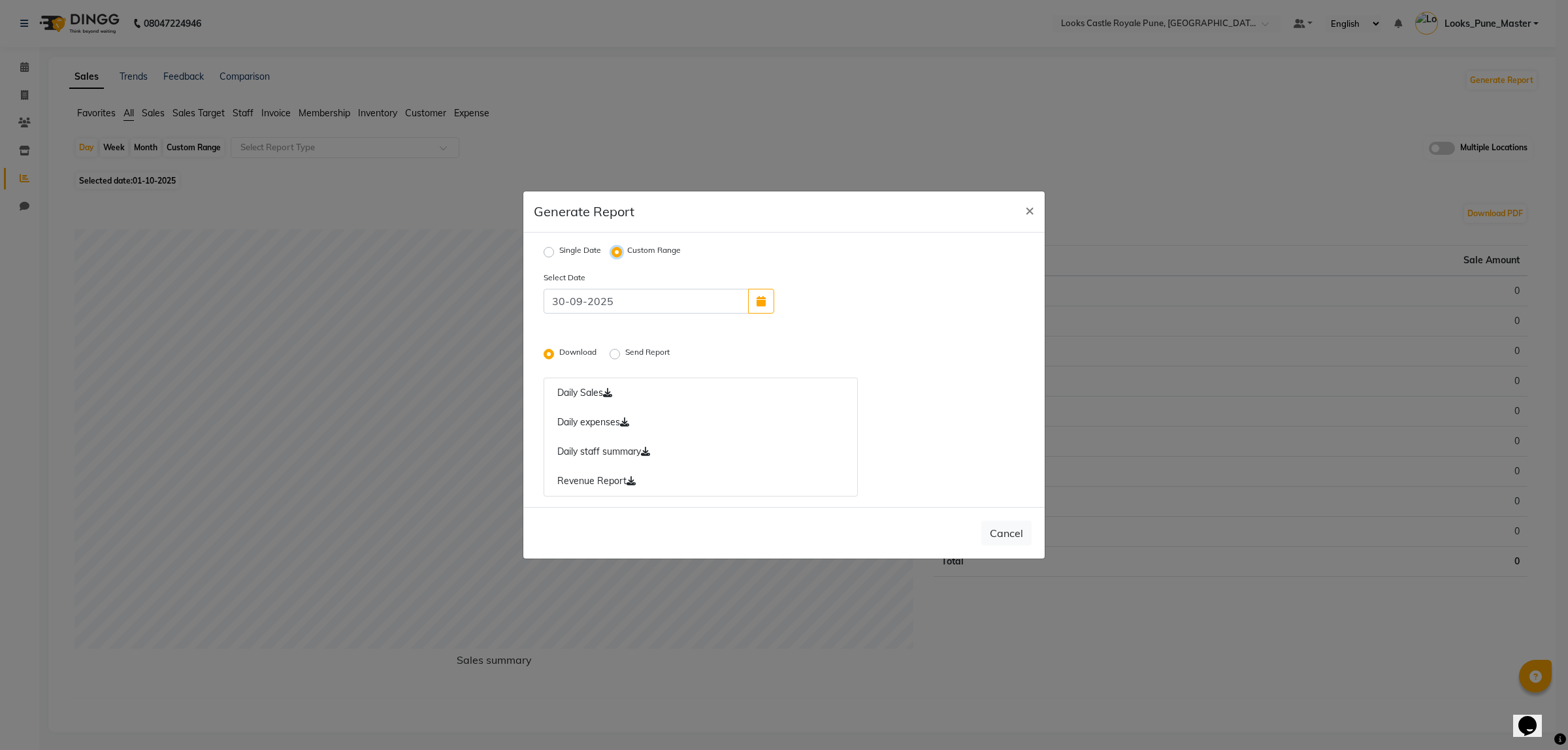
select select "2025"
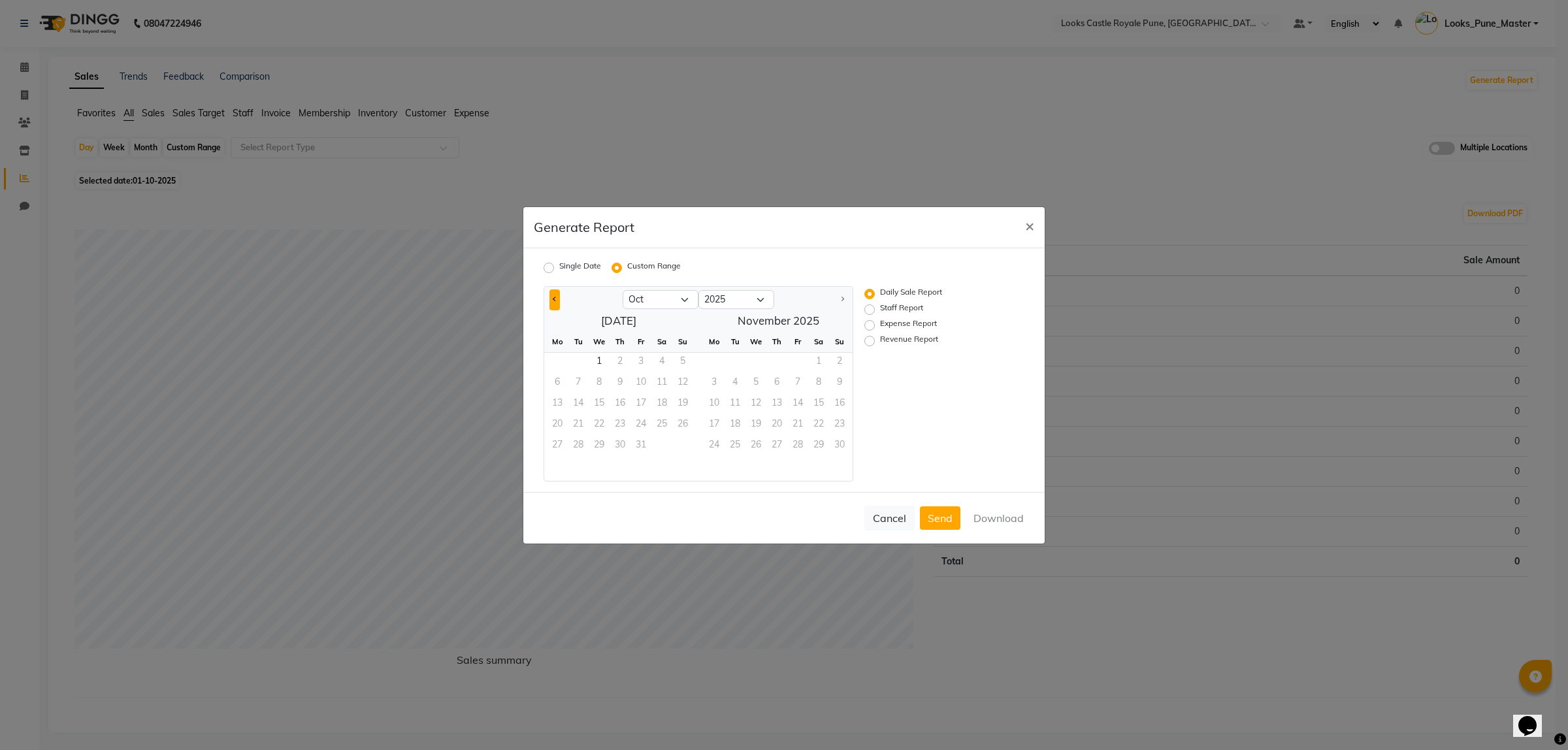
click at [553, 294] on button "Previous month" at bounding box center [555, 300] width 11 height 21
select select "9"
click at [556, 366] on span "1" at bounding box center [557, 363] width 21 height 21
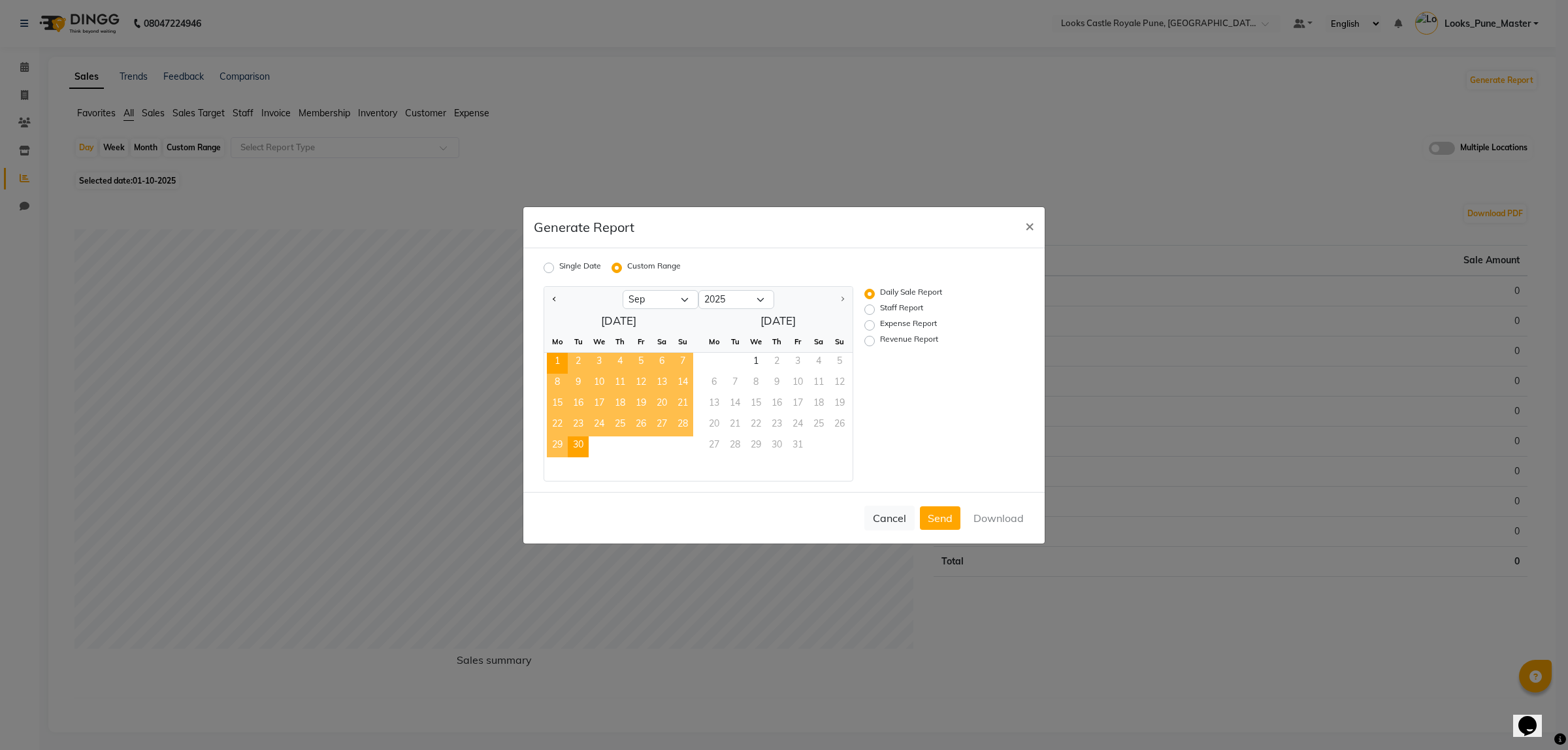
click at [577, 444] on span "30" at bounding box center [578, 447] width 21 height 21
click at [916, 341] on label "Revenue Report" at bounding box center [908, 341] width 58 height 16
click at [876, 341] on input "Revenue Report" at bounding box center [871, 340] width 9 height 9
radio input "true"
click at [985, 516] on button "Download" at bounding box center [999, 518] width 66 height 23
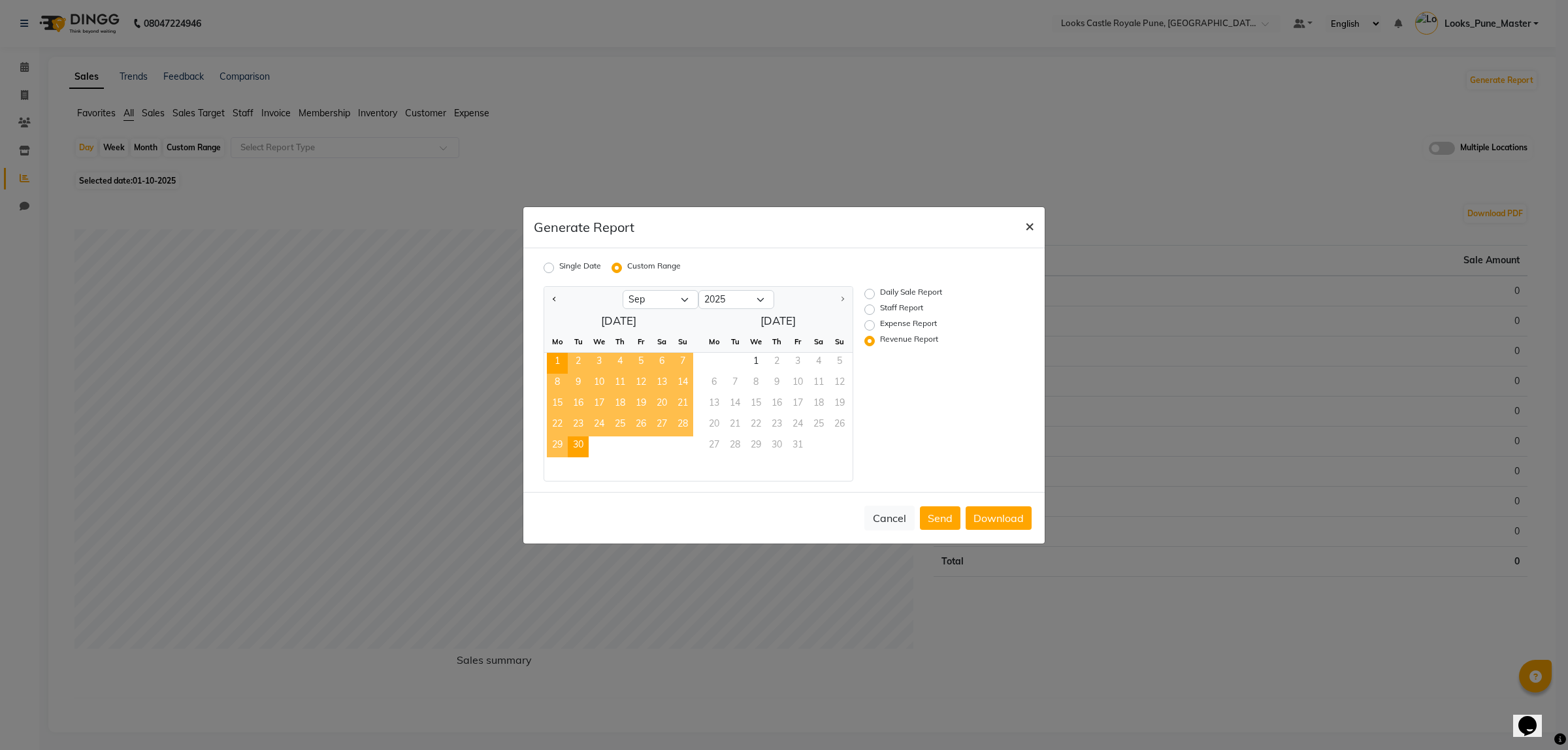
click at [1030, 223] on span "×" at bounding box center [1030, 225] width 9 height 20
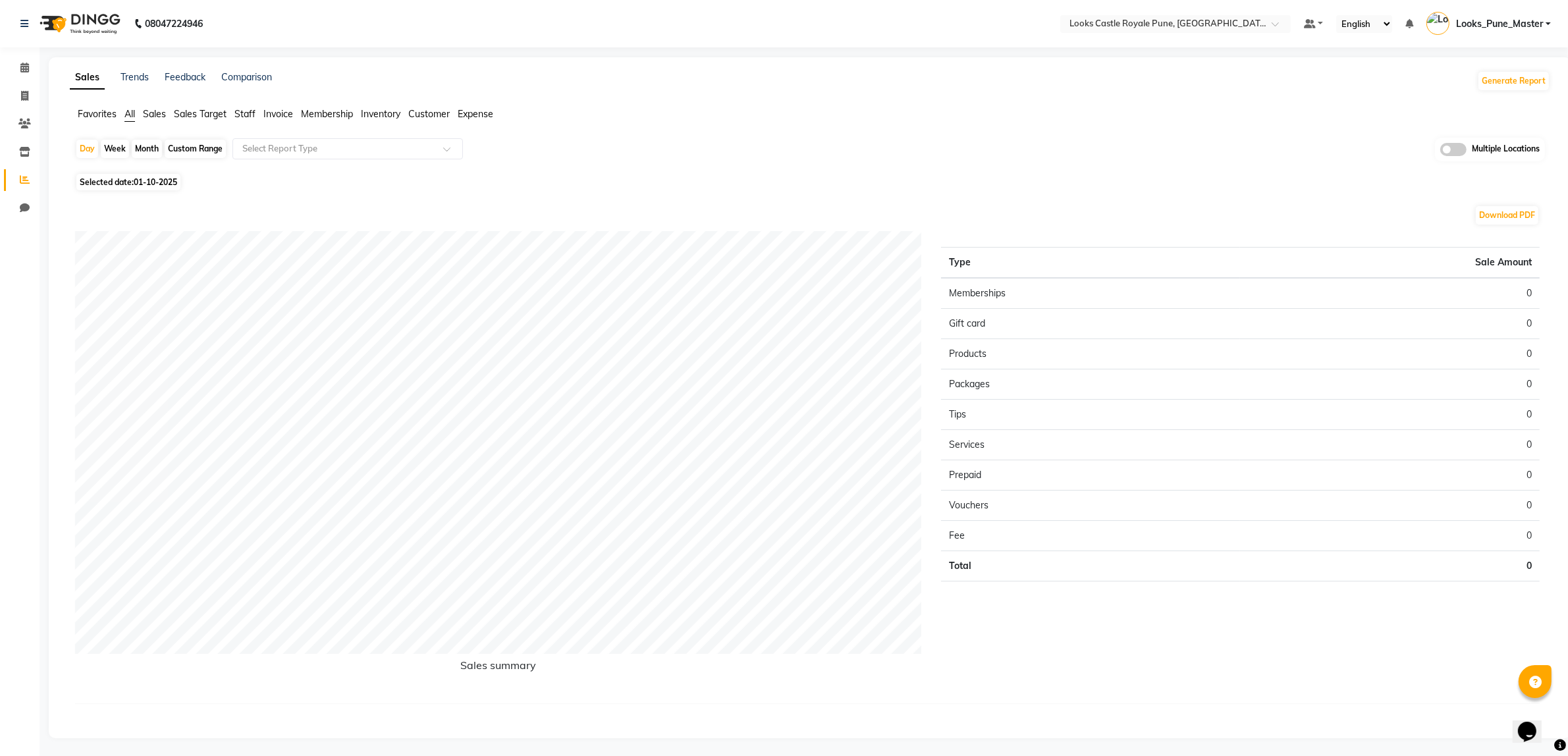
click at [1491, 22] on span "Looks_Pune_Master" at bounding box center [1499, 24] width 87 height 14
click at [1480, 100] on link "Sign out" at bounding box center [1483, 94] width 121 height 21
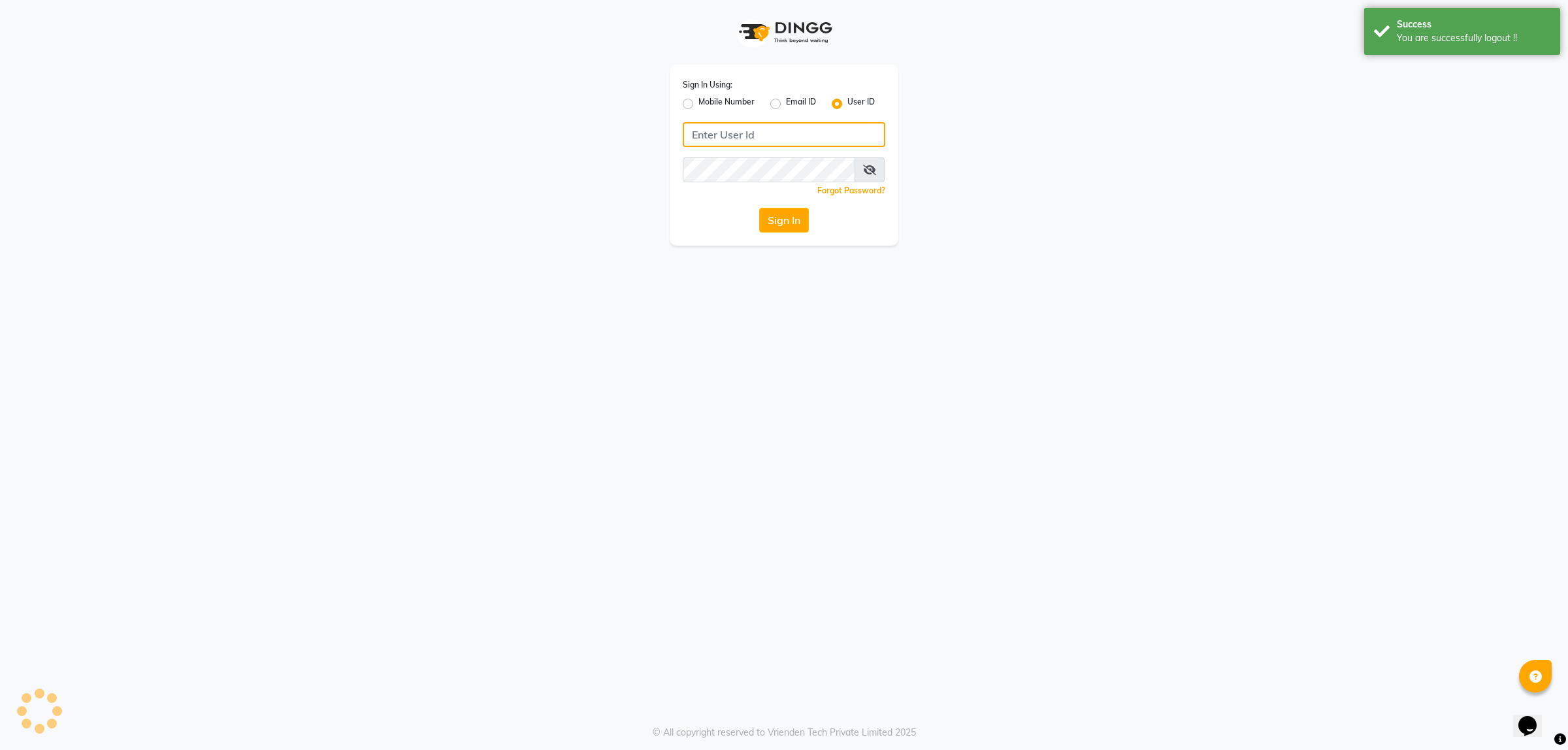
type input "e2553-20"
